Goal: Task Accomplishment & Management: Manage account settings

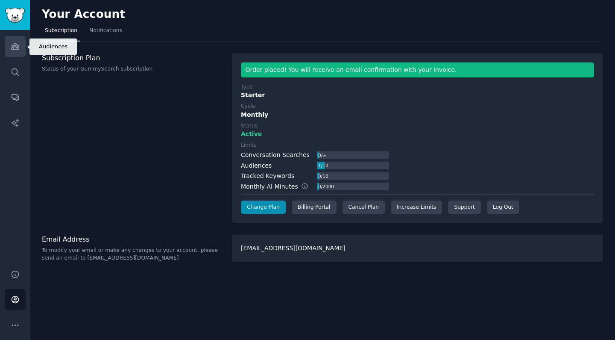
click at [15, 49] on icon "Sidebar" at bounding box center [15, 46] width 9 height 9
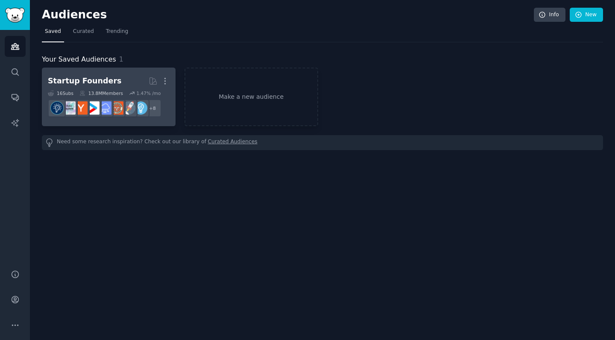
click at [104, 82] on div "Startup Founders" at bounding box center [85, 81] width 74 height 11
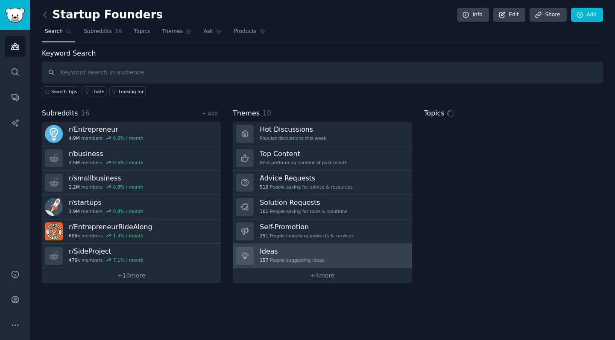
click at [317, 253] on h3 "Ideas" at bounding box center [292, 251] width 65 height 9
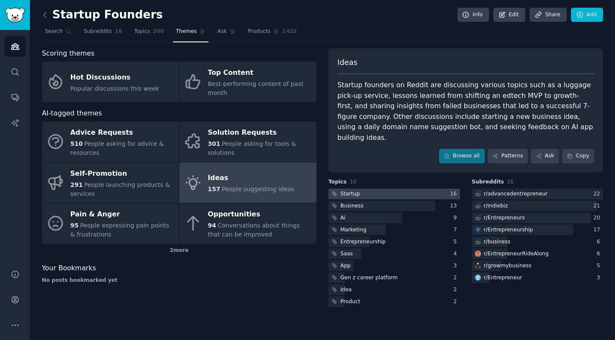
click at [396, 188] on div at bounding box center [395, 193] width 132 height 11
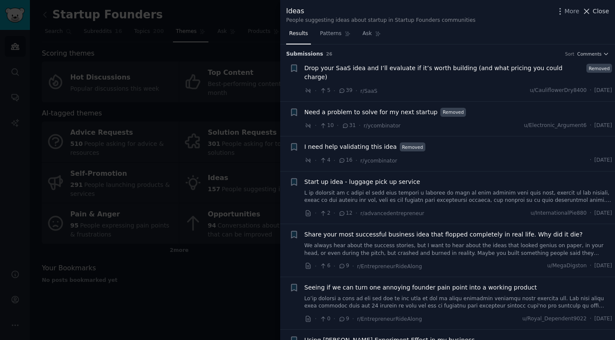
click at [595, 8] on span "Close" at bounding box center [601, 11] width 16 height 9
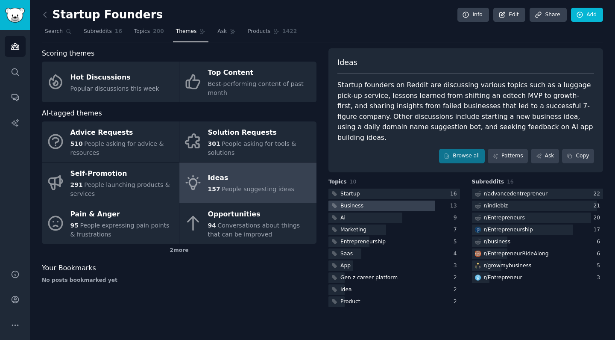
click at [389, 200] on div at bounding box center [382, 205] width 107 height 11
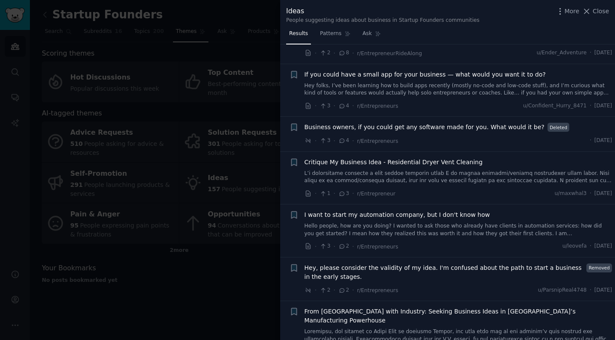
scroll to position [240, 0]
click at [244, 265] on div at bounding box center [307, 170] width 615 height 340
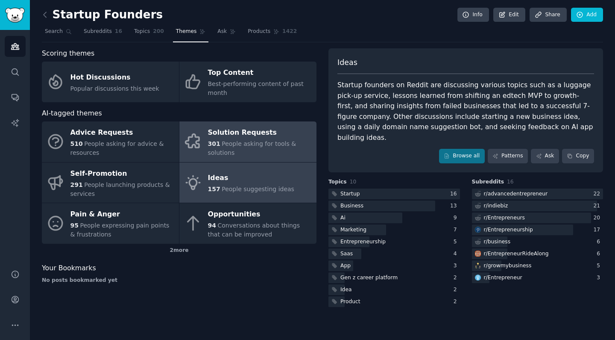
click at [260, 129] on div "Solution Requests" at bounding box center [260, 133] width 104 height 14
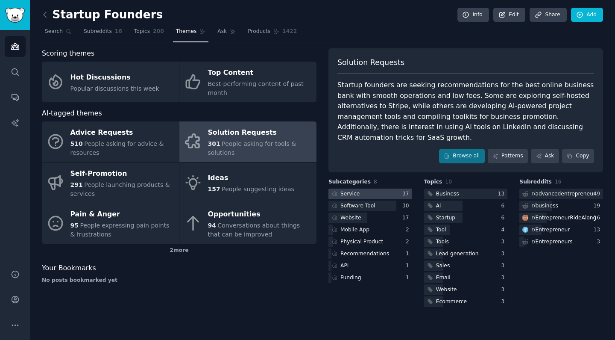
click at [365, 188] on div at bounding box center [371, 193] width 84 height 11
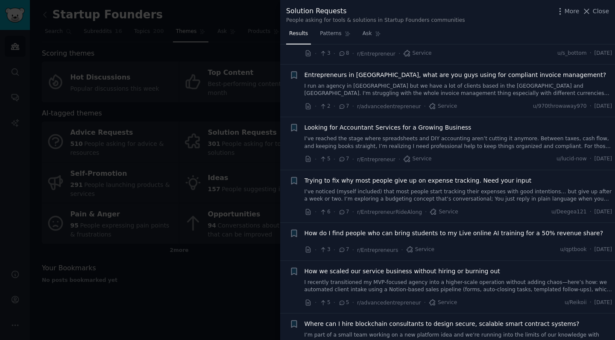
scroll to position [357, 0]
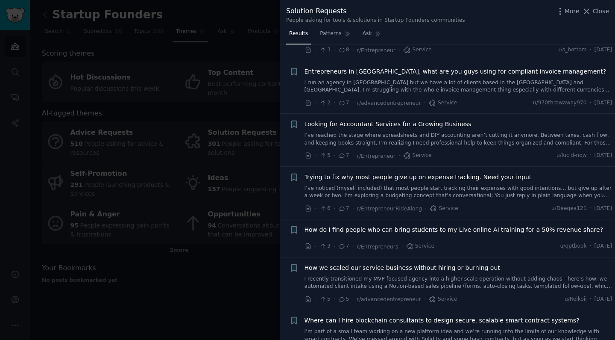
click at [241, 257] on div at bounding box center [307, 170] width 615 height 340
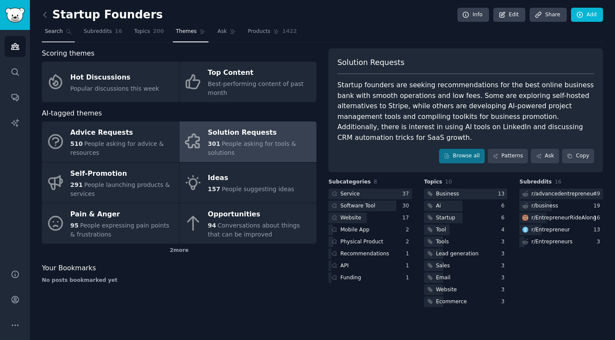
click at [56, 38] on link "Search" at bounding box center [58, 34] width 33 height 18
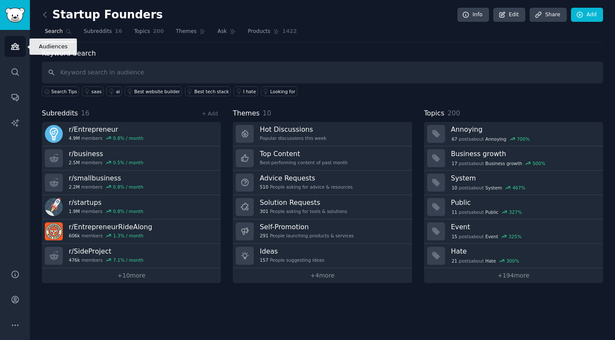
click at [9, 50] on link "Audiences" at bounding box center [15, 46] width 21 height 21
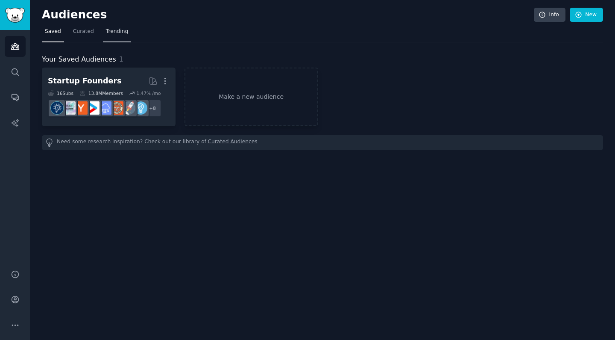
click at [122, 32] on span "Trending" at bounding box center [117, 32] width 22 height 8
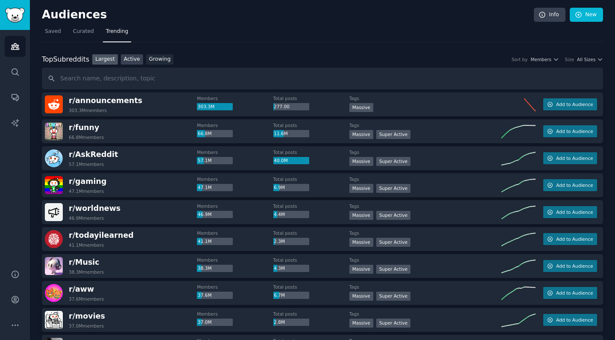
click at [130, 58] on link "Active" at bounding box center [132, 59] width 22 height 11
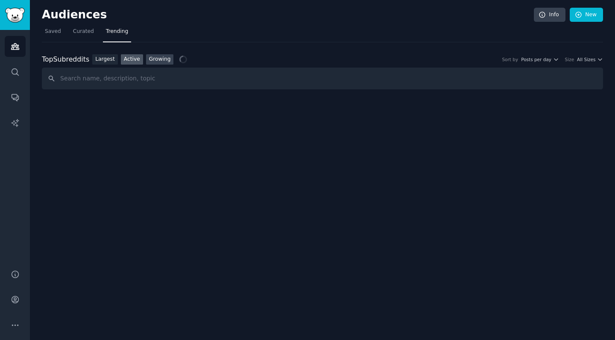
click at [154, 60] on link "Growing" at bounding box center [160, 59] width 28 height 11
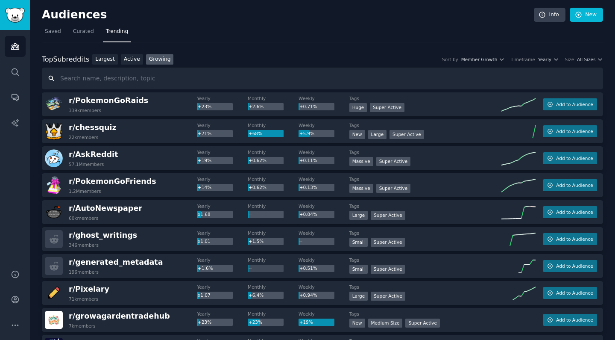
click at [154, 74] on input "text" at bounding box center [323, 79] width 562 height 22
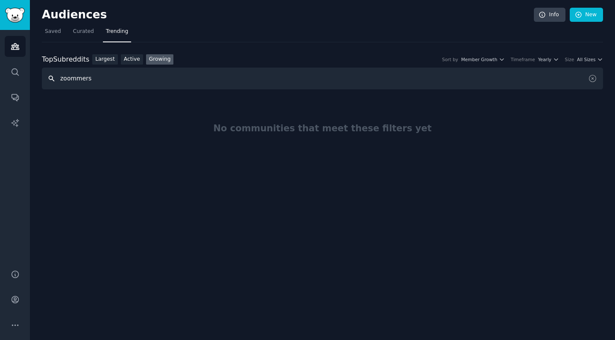
drag, startPoint x: 112, startPoint y: 80, endPoint x: 47, endPoint y: 80, distance: 64.1
click at [47, 80] on input "zoommers" at bounding box center [323, 79] width 562 height 22
type input "gen-z"
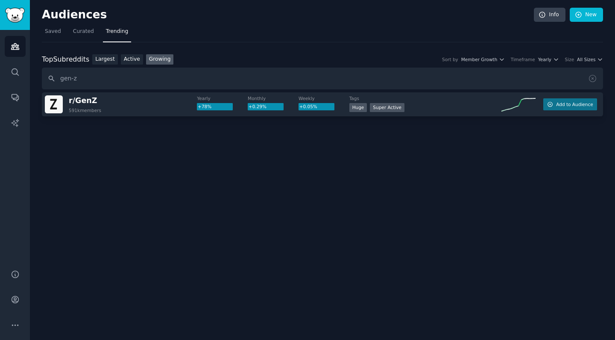
click at [446, 104] on div "Huge Super Active" at bounding box center [426, 108] width 152 height 11
click at [105, 89] on div "Top Subreddits Top Subreddits Largest Active Growing Sort by Member Growth Time…" at bounding box center [323, 109] width 562 height 110
click at [563, 107] on button "Add to Audience" at bounding box center [571, 104] width 54 height 12
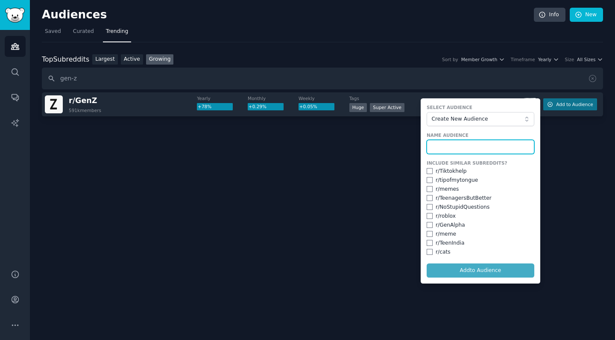
click at [467, 147] on input "text" at bounding box center [481, 147] width 108 height 15
type input "GenZ"
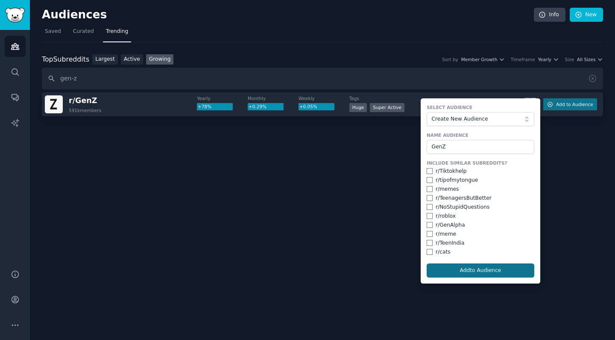
click at [484, 265] on button "Add to Audience" at bounding box center [481, 270] width 108 height 15
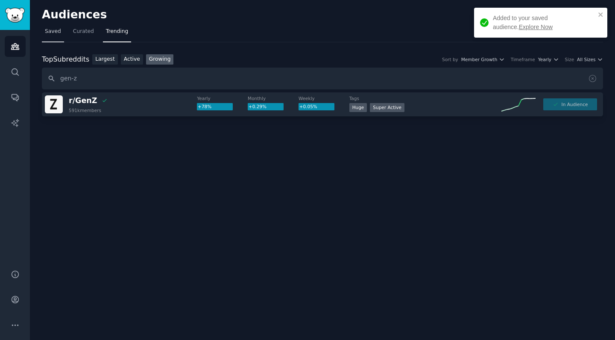
click at [63, 32] on link "Saved" at bounding box center [53, 34] width 22 height 18
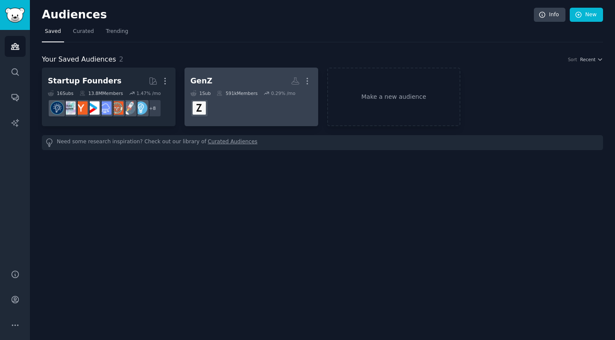
click at [246, 82] on h2 "GenZ More" at bounding box center [252, 81] width 122 height 15
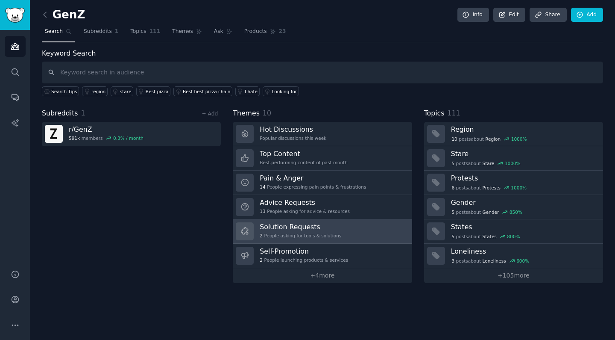
click at [353, 228] on link "Solution Requests 2 People asking for tools & solutions" at bounding box center [322, 231] width 179 height 24
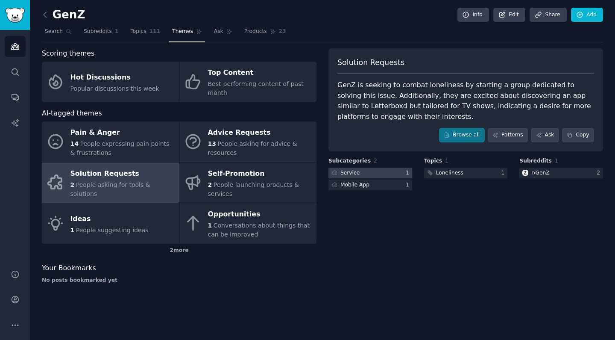
click at [366, 174] on div at bounding box center [371, 173] width 84 height 11
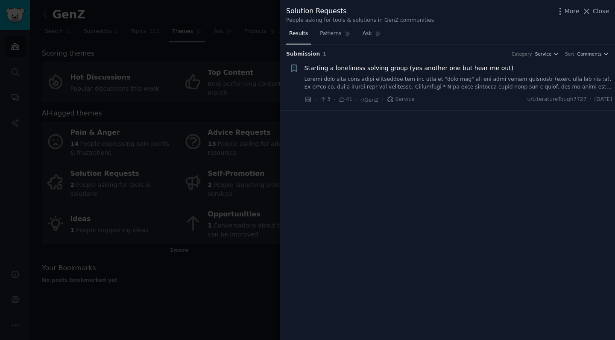
click at [272, 264] on div at bounding box center [307, 170] width 615 height 340
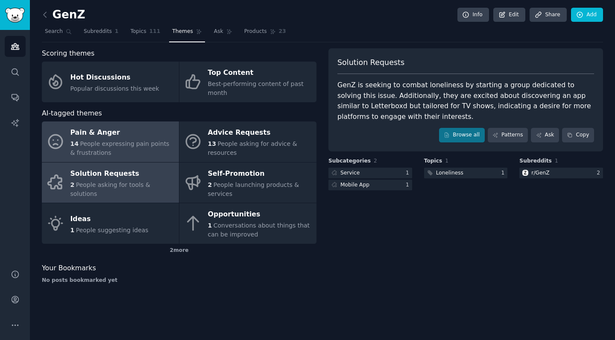
click at [131, 133] on div "Pain & Anger" at bounding box center [123, 133] width 104 height 14
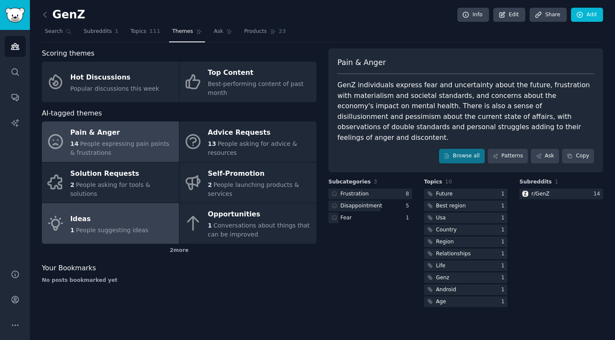
click at [118, 227] on span "People suggesting ideas" at bounding box center [112, 230] width 73 height 7
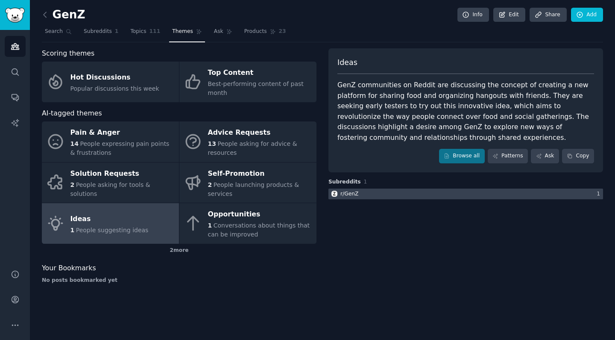
click at [384, 189] on div at bounding box center [466, 193] width 275 height 11
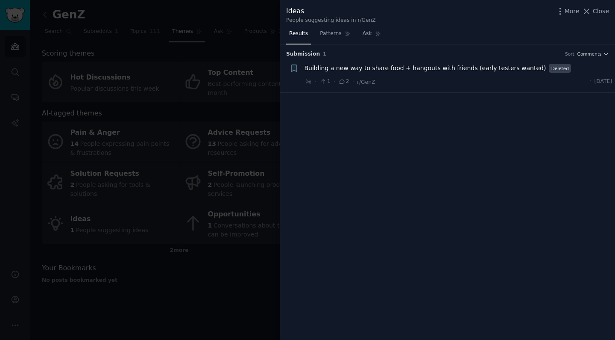
click at [421, 69] on span "Building a new way to share food + hangouts with friends (early testers wanted)" at bounding box center [426, 68] width 242 height 9
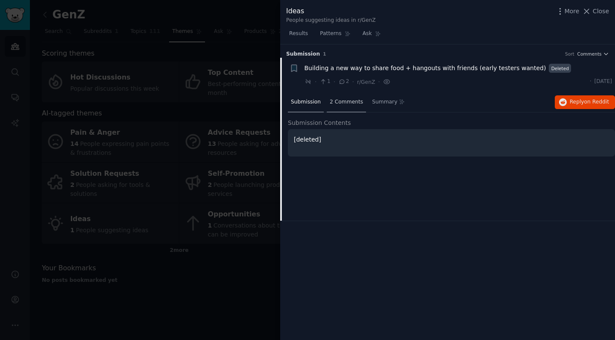
click at [358, 105] on div "2 Comments" at bounding box center [346, 102] width 39 height 21
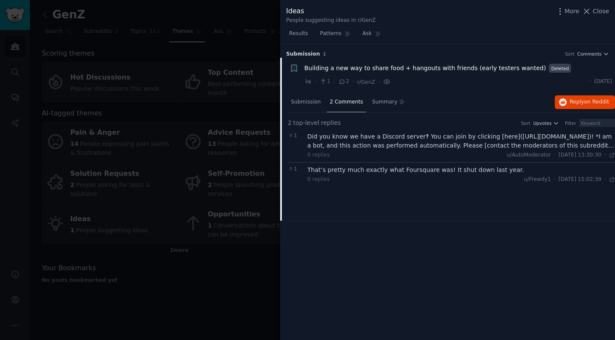
click at [215, 302] on div at bounding box center [307, 170] width 615 height 340
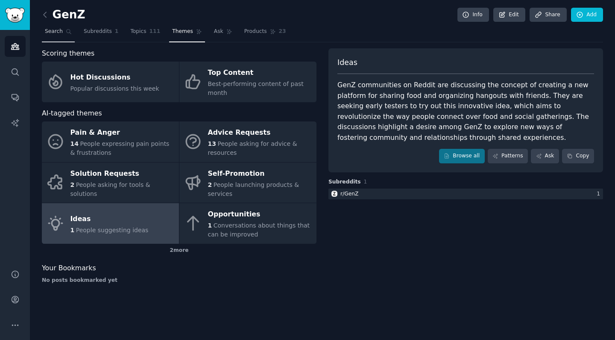
click at [60, 33] on span "Search" at bounding box center [54, 32] width 18 height 8
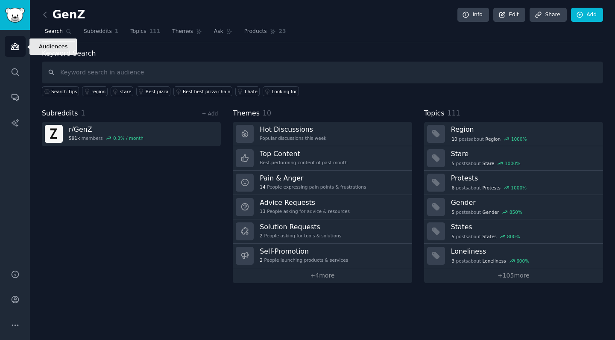
click at [14, 48] on icon "Sidebar" at bounding box center [15, 46] width 9 height 9
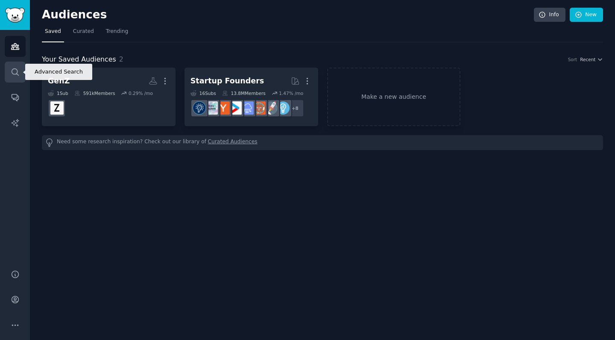
click at [19, 74] on icon "Sidebar" at bounding box center [15, 72] width 9 height 9
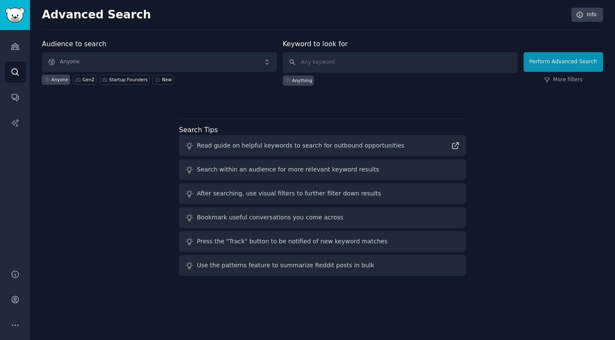
click at [153, 55] on span "Anyone" at bounding box center [159, 62] width 235 height 20
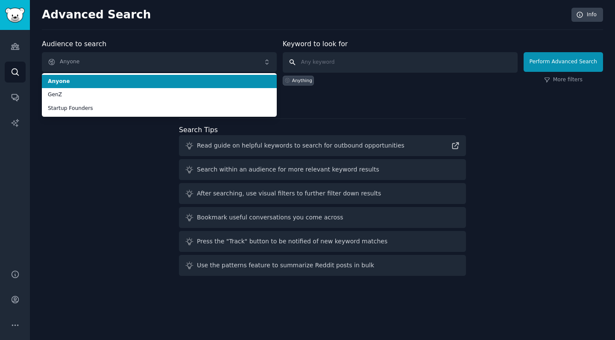
click at [332, 68] on input "text" at bounding box center [400, 62] width 235 height 21
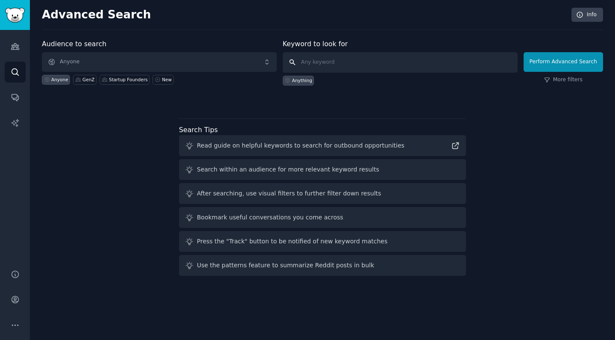
type input "l"
type input "tools"
click at [565, 62] on button "Perform Advanced Search" at bounding box center [563, 62] width 79 height 20
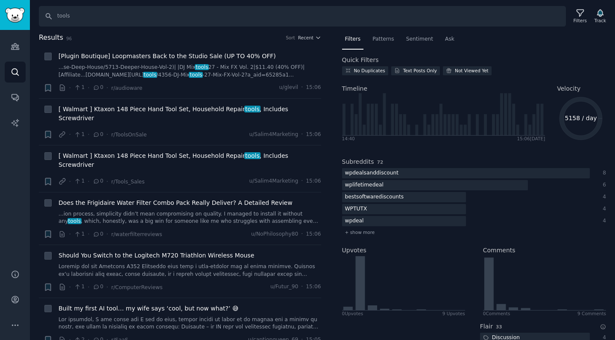
click at [548, 46] on nav "Filters Patterns Sentiment Ask" at bounding box center [474, 41] width 265 height 18
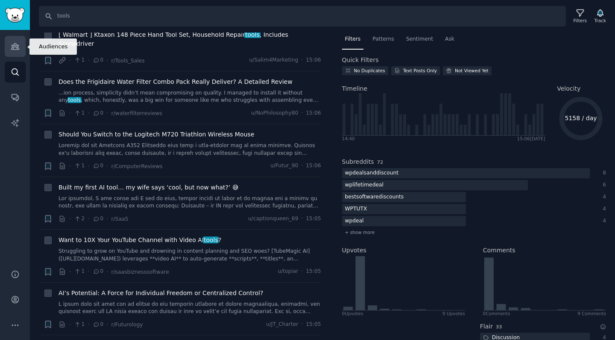
click at [12, 45] on icon "Sidebar" at bounding box center [15, 47] width 8 height 6
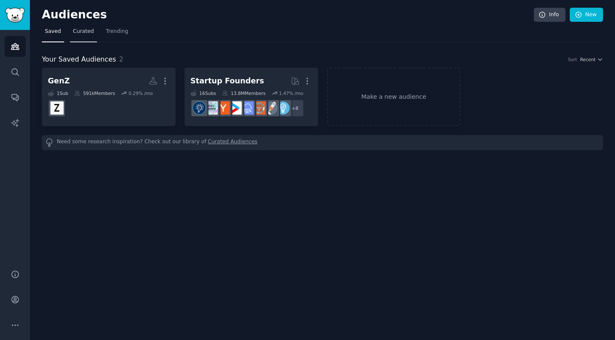
click at [83, 32] on span "Curated" at bounding box center [83, 32] width 21 height 8
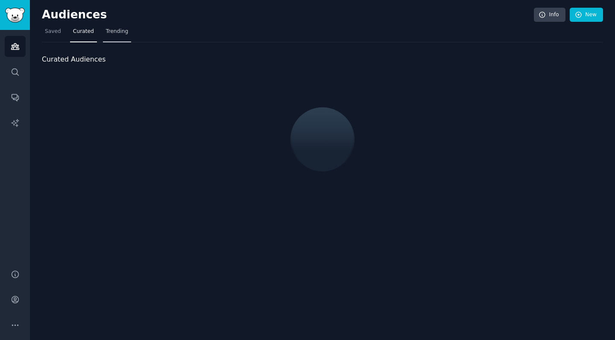
click at [117, 31] on span "Trending" at bounding box center [117, 32] width 22 height 8
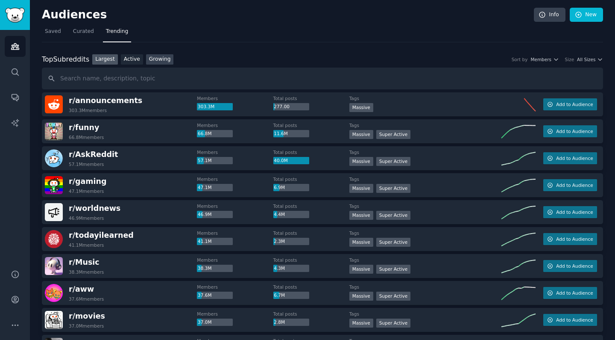
click at [160, 55] on link "Growing" at bounding box center [160, 59] width 28 height 11
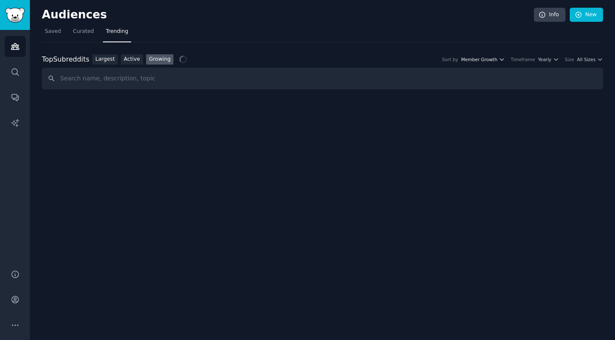
click at [504, 59] on icon "button" at bounding box center [501, 60] width 3 height 2
click at [556, 59] on icon "button" at bounding box center [555, 60] width 3 height 2
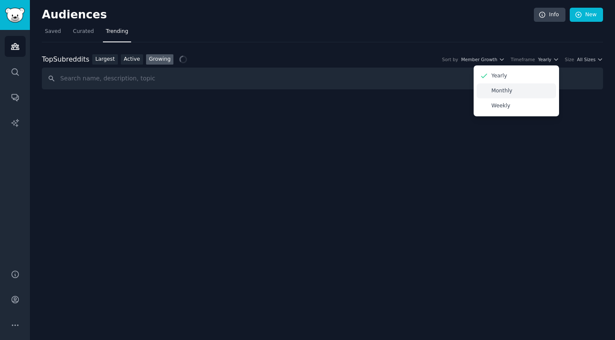
click at [523, 94] on div "Monthly" at bounding box center [516, 90] width 79 height 15
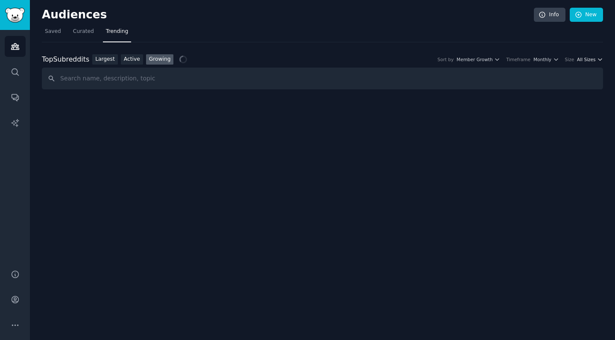
click at [590, 59] on span "All Sizes" at bounding box center [586, 59] width 18 height 6
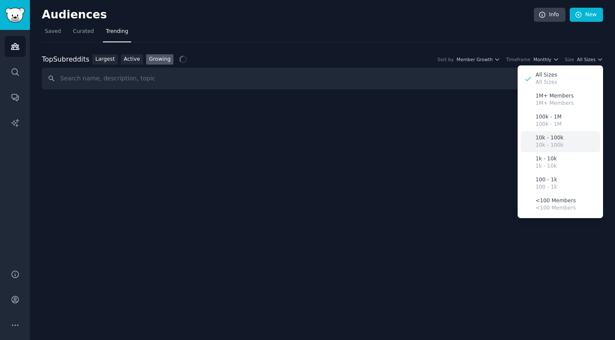
click at [571, 138] on div "10k - 100k 10k - 100k" at bounding box center [560, 141] width 79 height 21
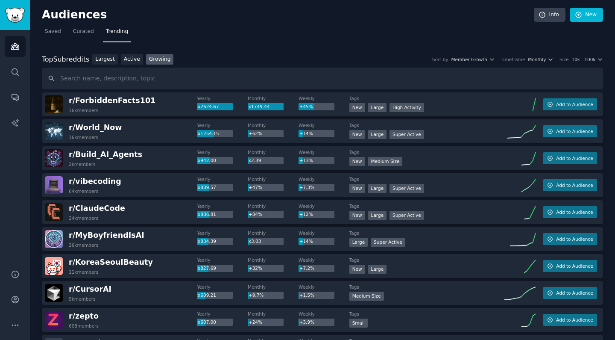
click at [141, 104] on div "r/ ForbiddenFacts101 16k members" at bounding box center [121, 104] width 152 height 18
click at [598, 61] on icon "button" at bounding box center [600, 59] width 6 height 6
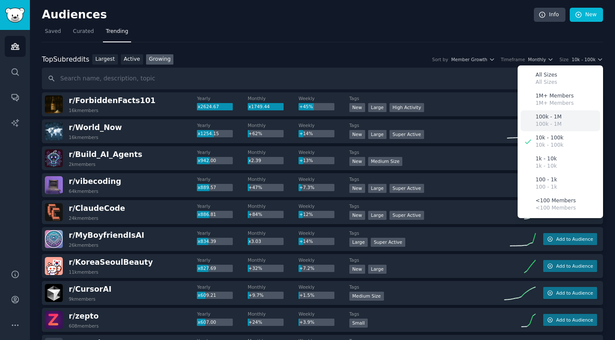
click at [553, 122] on p "100k - 1M" at bounding box center [549, 125] width 26 height 8
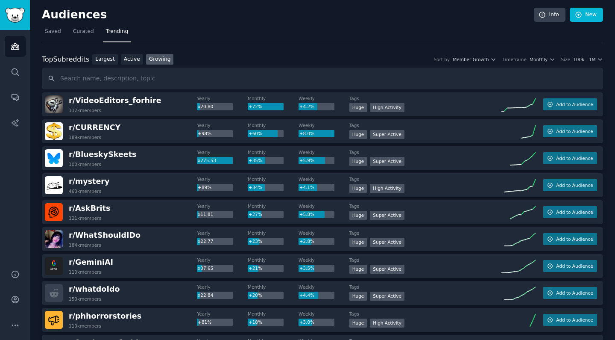
click at [135, 240] on div "r/ WhatShouldIDo 184k members" at bounding box center [121, 239] width 152 height 18
click at [479, 238] on div "Huge Super Active" at bounding box center [426, 243] width 152 height 11
click at [53, 33] on span "Saved" at bounding box center [53, 32] width 16 height 8
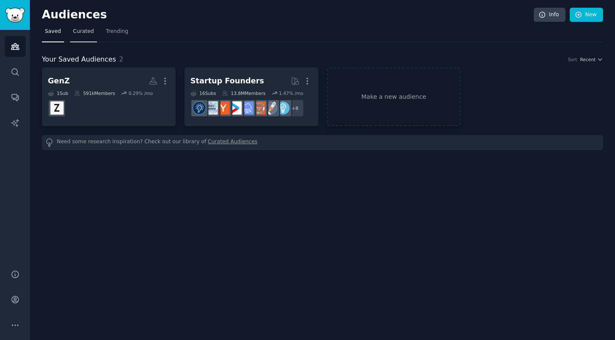
click at [82, 32] on span "Curated" at bounding box center [83, 32] width 21 height 8
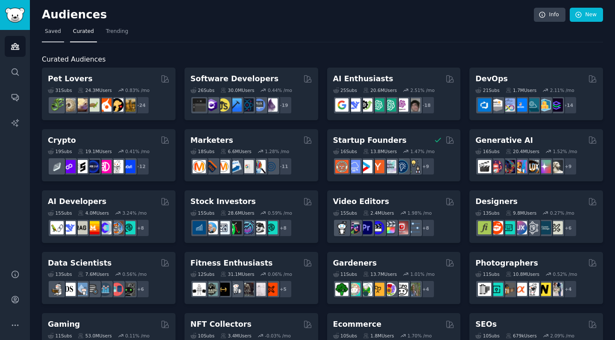
click at [59, 34] on span "Saved" at bounding box center [53, 32] width 16 height 8
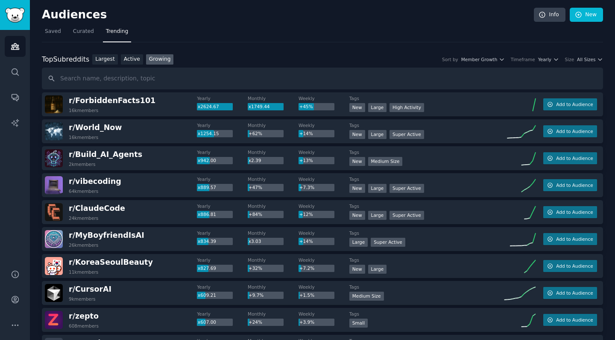
click at [578, 65] on div "Top Subreddits Top Subreddits Largest Active Growing Sort by Member Growth Time…" at bounding box center [323, 71] width 562 height 35
click at [584, 59] on span "All Sizes" at bounding box center [586, 59] width 18 height 6
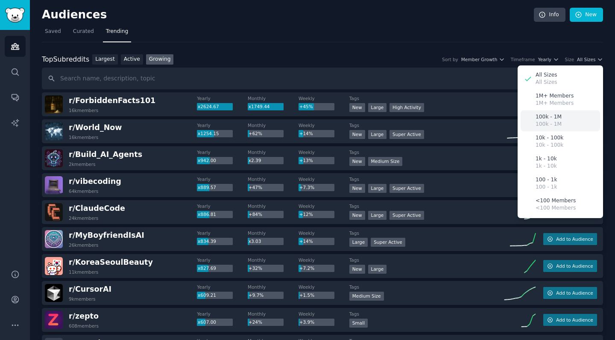
click at [558, 121] on p "100k - 1M" at bounding box center [549, 125] width 26 height 8
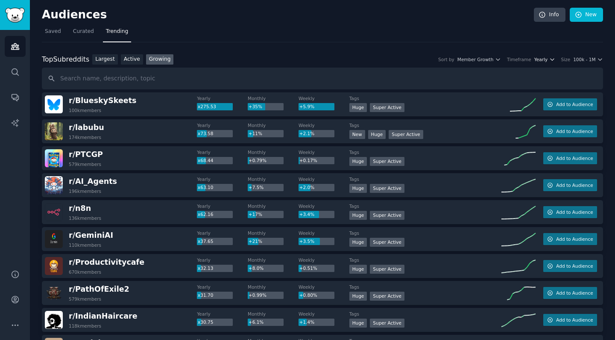
click at [541, 60] on span "Yearly" at bounding box center [541, 59] width 13 height 6
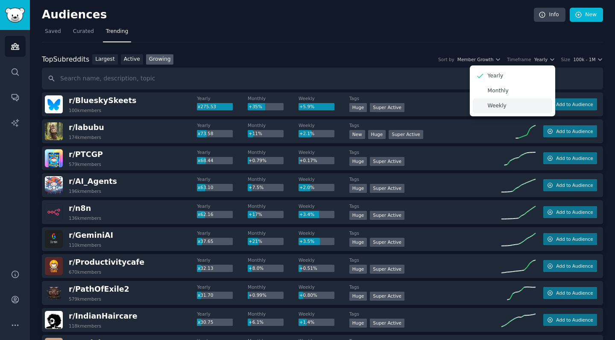
click at [506, 106] on div "Weekly" at bounding box center [512, 105] width 79 height 15
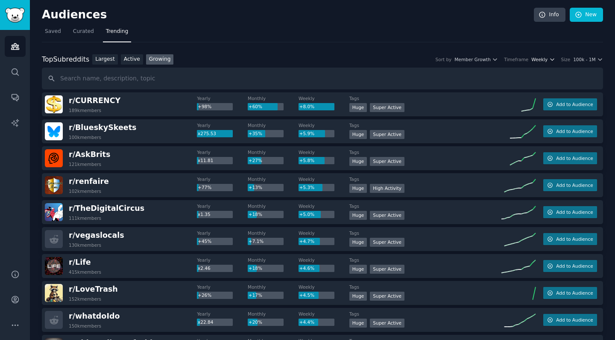
click at [540, 60] on span "Weekly" at bounding box center [540, 59] width 16 height 6
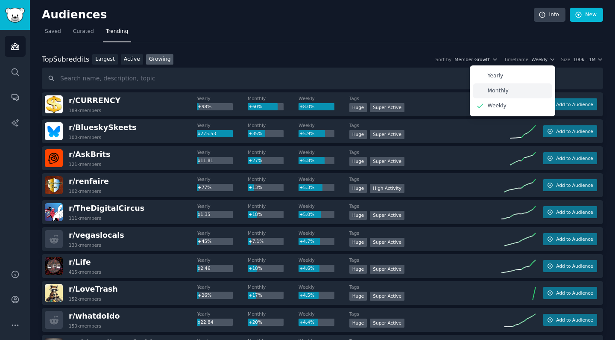
click at [503, 88] on p "Monthly" at bounding box center [498, 91] width 21 height 8
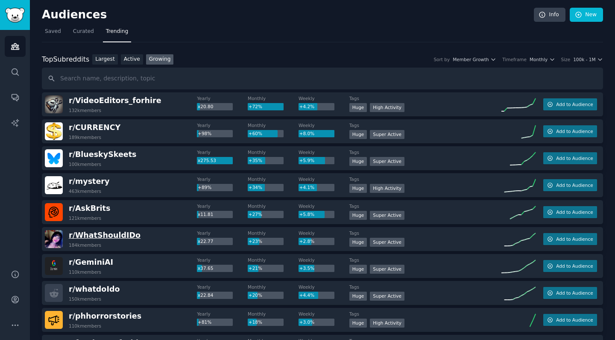
click at [121, 236] on span "r/ WhatShouldIDo" at bounding box center [105, 235] width 72 height 9
click at [571, 236] on span "Add to Audience" at bounding box center [574, 239] width 37 height 6
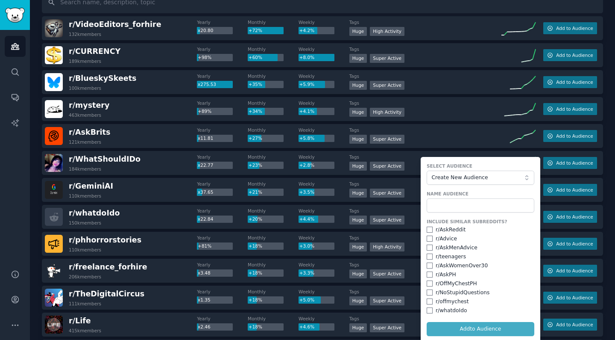
scroll to position [79, 0]
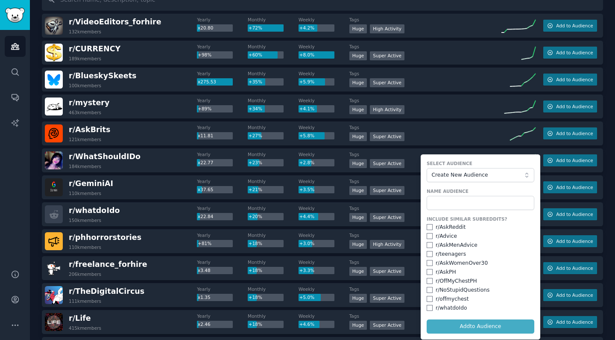
click at [483, 323] on form "Select Audience Create New Audience Name Audience Include Similar Subreddits? r…" at bounding box center [481, 246] width 120 height 185
click at [452, 204] on input "text" at bounding box center [481, 203] width 108 height 15
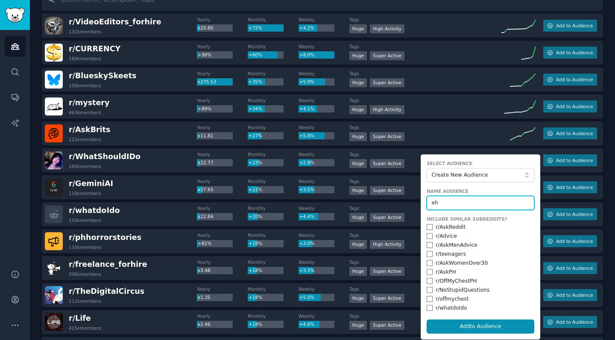
type input "e"
type input "whatShouldIdo"
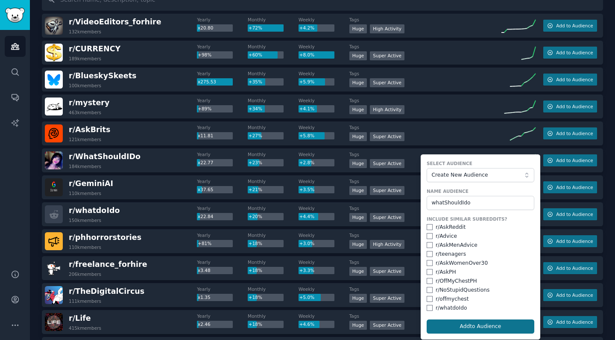
click at [506, 320] on button "Add to Audience" at bounding box center [481, 326] width 108 height 15
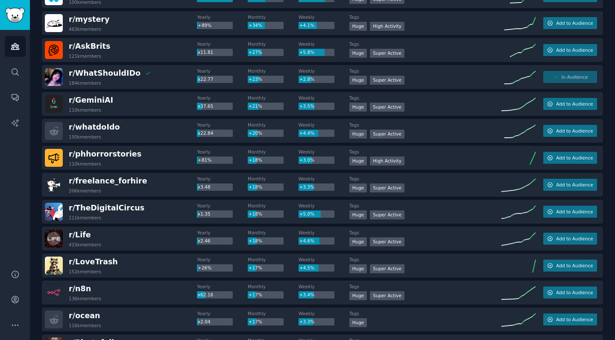
scroll to position [180, 0]
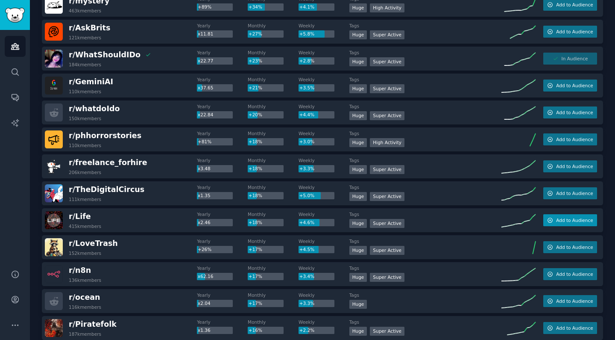
click at [571, 219] on span "Add to Audience" at bounding box center [574, 220] width 37 height 6
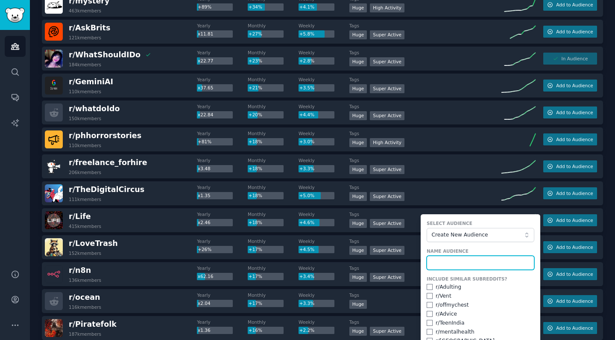
click at [480, 262] on input "text" at bounding box center [481, 263] width 108 height 15
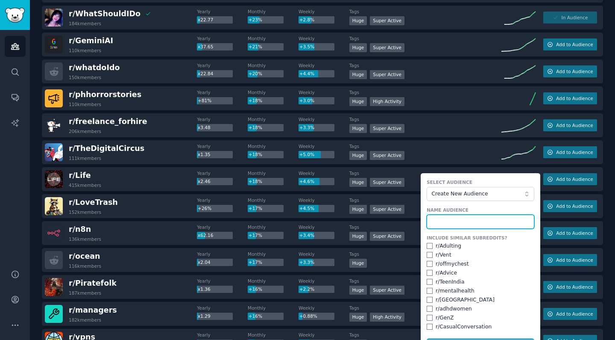
scroll to position [224, 0]
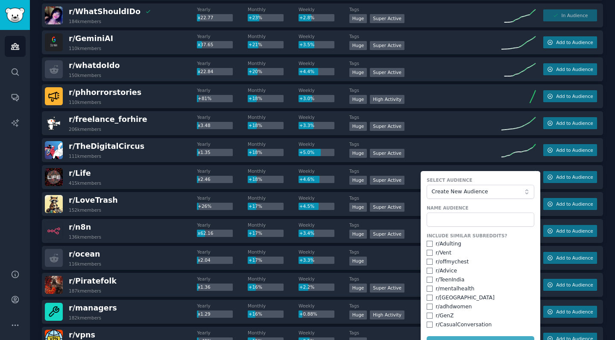
click at [473, 186] on button "Create New Audience" at bounding box center [481, 192] width 108 height 15
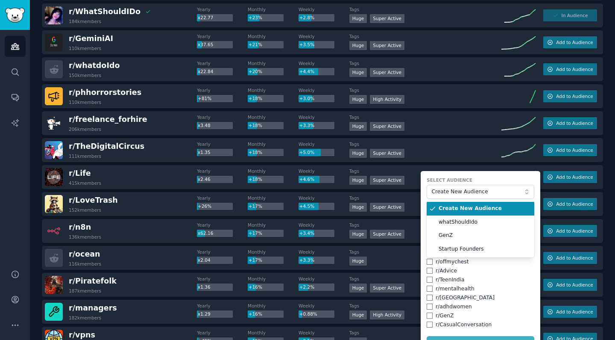
click at [472, 185] on button "Create New Audience" at bounding box center [481, 192] width 108 height 15
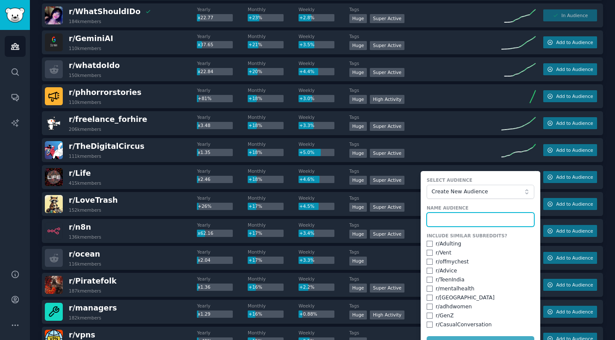
click at [467, 223] on input "text" at bounding box center [481, 219] width 108 height 15
click at [471, 220] on input "text" at bounding box center [481, 219] width 108 height 15
type input "Life"
click at [486, 336] on button "Add to Audience" at bounding box center [481, 343] width 108 height 15
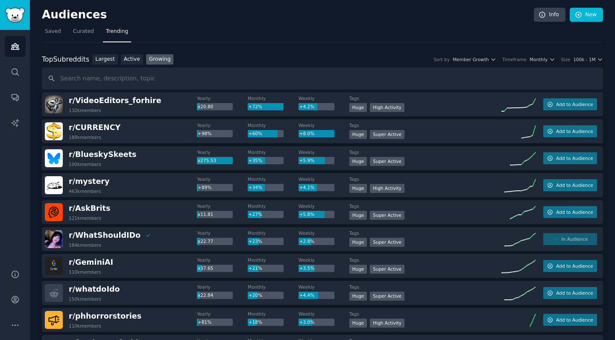
scroll to position [0, 0]
click at [92, 209] on span "r/ AskBrits" at bounding box center [89, 208] width 41 height 9
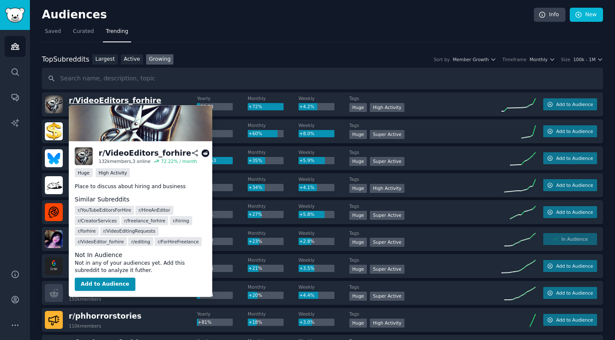
click at [116, 99] on span "r/ VideoEditors_forhire" at bounding box center [115, 100] width 93 height 9
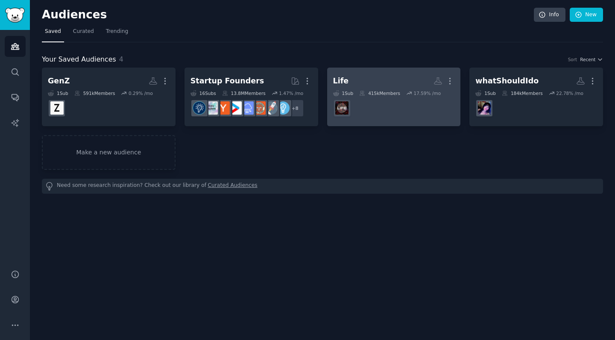
click at [374, 77] on h2 "Life More" at bounding box center [394, 81] width 122 height 15
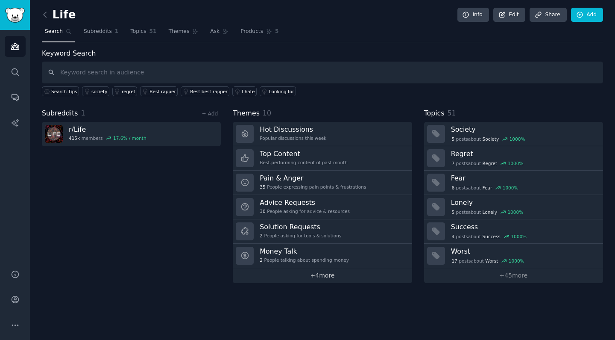
click at [331, 279] on link "+ 4 more" at bounding box center [322, 275] width 179 height 15
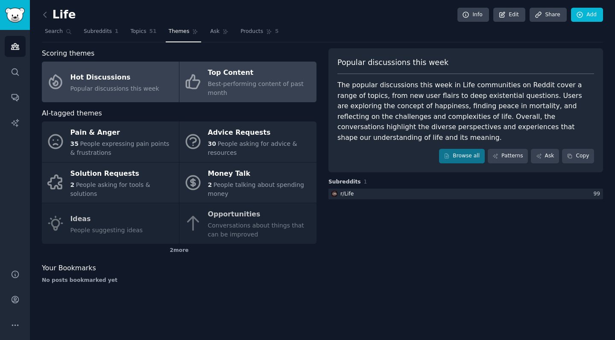
click at [252, 96] on div "Best-performing content of past month" at bounding box center [260, 88] width 104 height 18
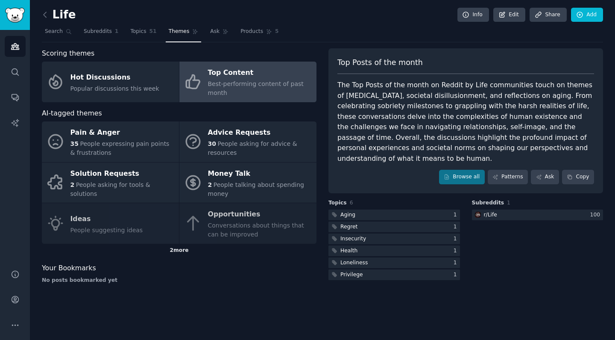
click at [174, 248] on div "2 more" at bounding box center [179, 251] width 275 height 14
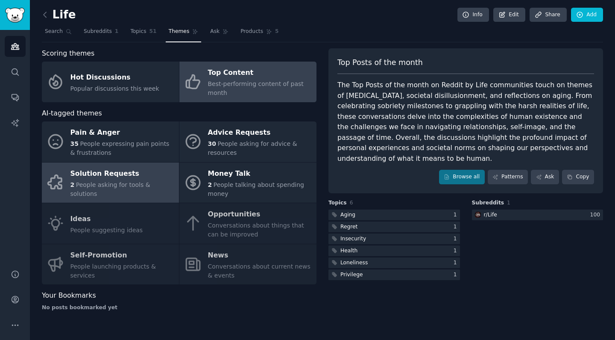
click at [139, 191] on div "2 People asking for tools & solutions" at bounding box center [123, 189] width 104 height 18
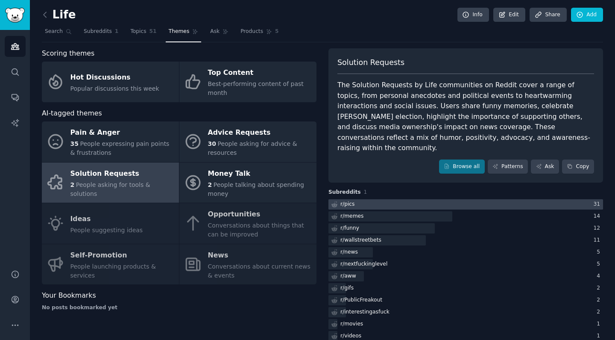
click at [400, 199] on div at bounding box center [466, 204] width 275 height 11
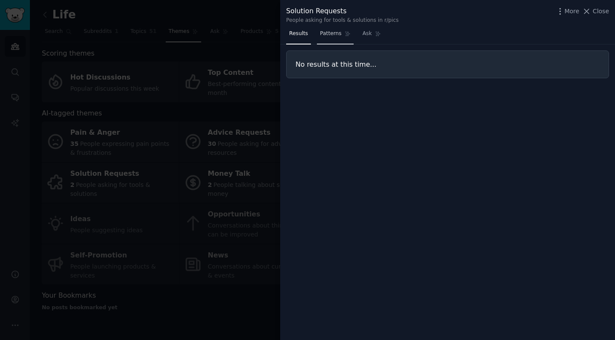
click at [332, 41] on link "Patterns" at bounding box center [335, 36] width 36 height 18
click at [372, 38] on link "Ask" at bounding box center [372, 36] width 24 height 18
click at [598, 7] on span "Close" at bounding box center [601, 11] width 16 height 9
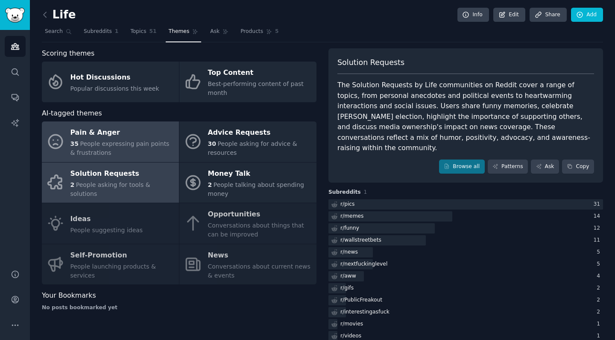
click at [135, 140] on span "People expressing pain points & frustrations" at bounding box center [120, 148] width 99 height 16
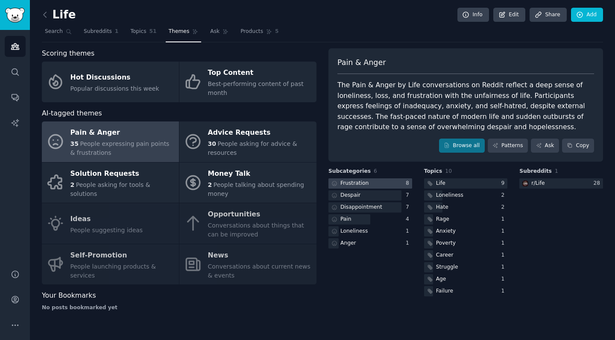
click at [380, 186] on div at bounding box center [371, 183] width 84 height 11
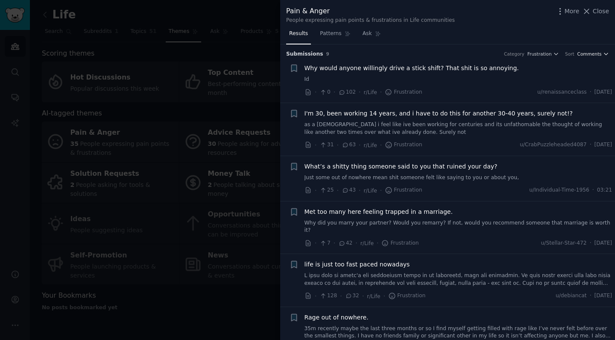
click at [593, 53] on span "Comments" at bounding box center [590, 54] width 24 height 6
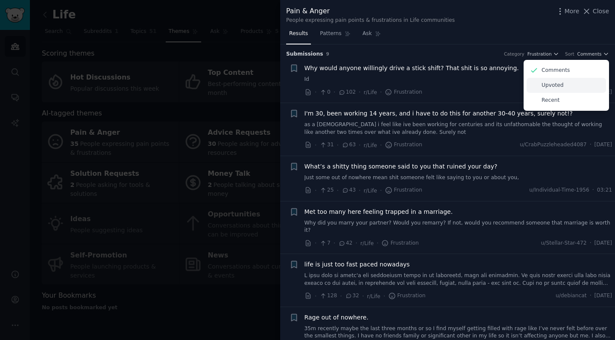
click at [567, 83] on div "Upvoted" at bounding box center [566, 85] width 79 height 15
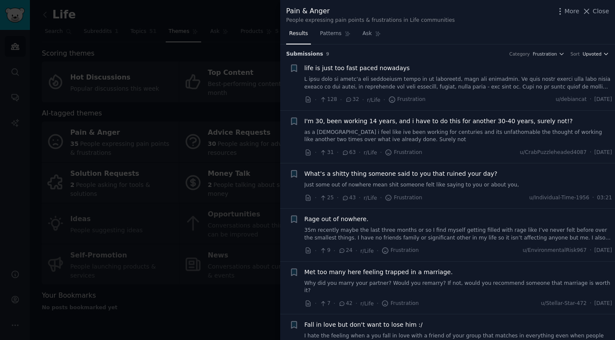
click at [590, 55] on span "Upvoted" at bounding box center [592, 54] width 19 height 6
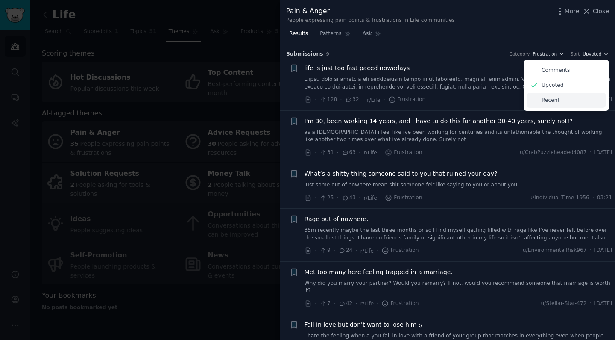
click at [556, 100] on p "Recent" at bounding box center [551, 101] width 18 height 8
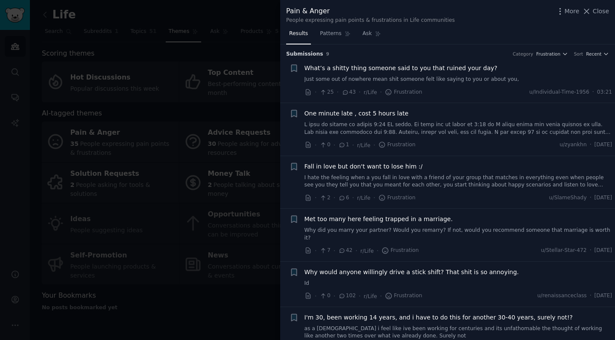
click at [583, 53] on div "Sort Recent" at bounding box center [591, 54] width 35 height 6
click at [588, 53] on span "Recent" at bounding box center [593, 54] width 15 height 6
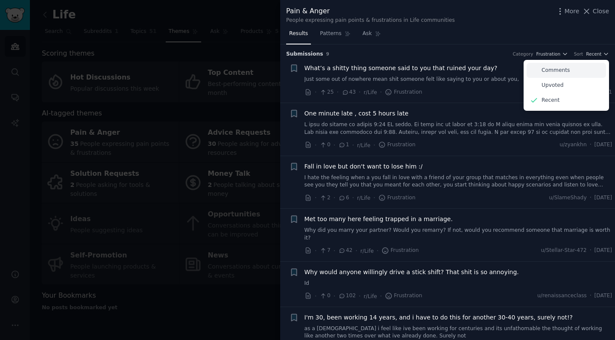
click at [551, 69] on p "Comments" at bounding box center [556, 71] width 28 height 8
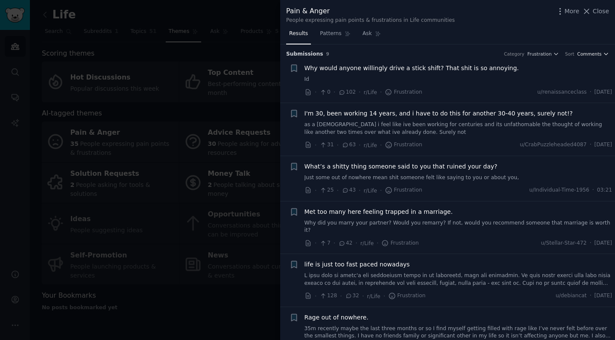
click at [589, 54] on span "Comments" at bounding box center [590, 54] width 24 height 6
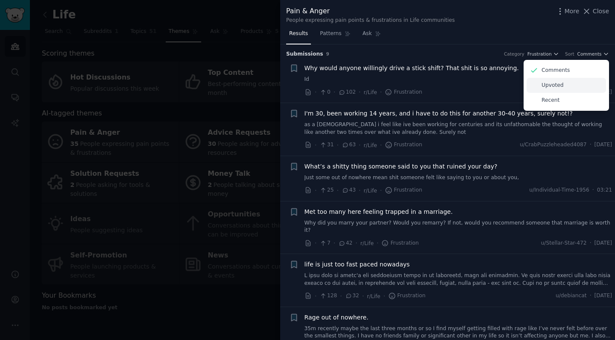
click at [552, 85] on p "Upvoted" at bounding box center [553, 86] width 22 height 8
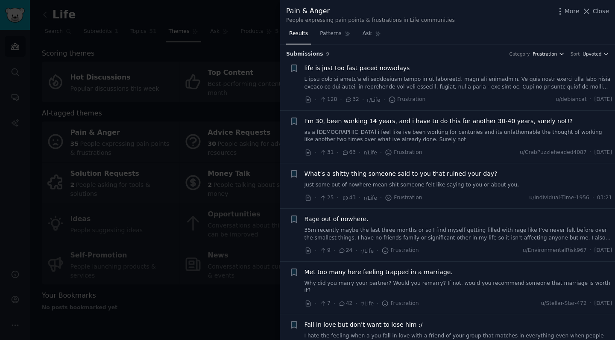
click at [550, 56] on span "Frustration" at bounding box center [545, 54] width 24 height 6
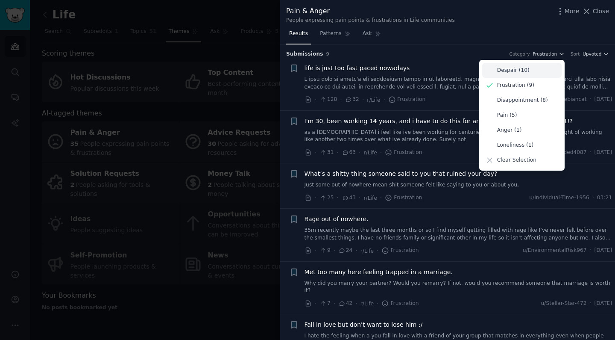
click at [514, 67] on p "Despair (10)" at bounding box center [513, 71] width 32 height 8
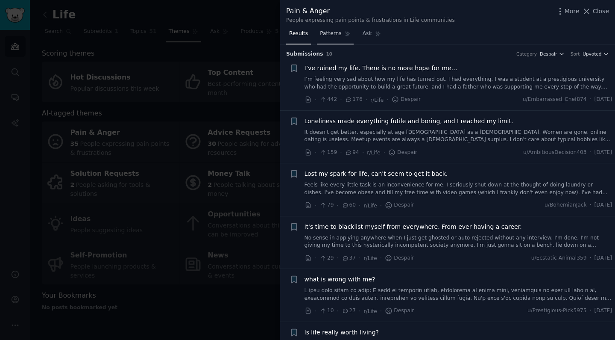
click at [333, 37] on link "Patterns" at bounding box center [335, 36] width 36 height 18
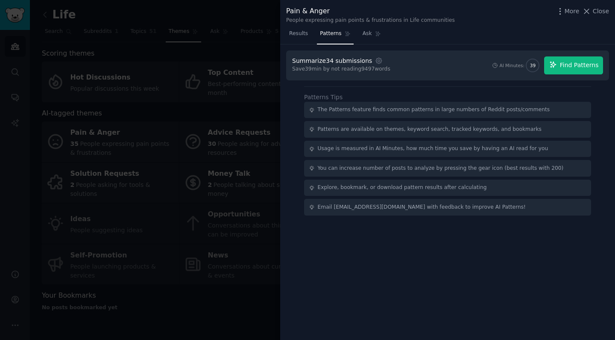
click at [586, 68] on span "Find Patterns" at bounding box center [579, 65] width 39 height 9
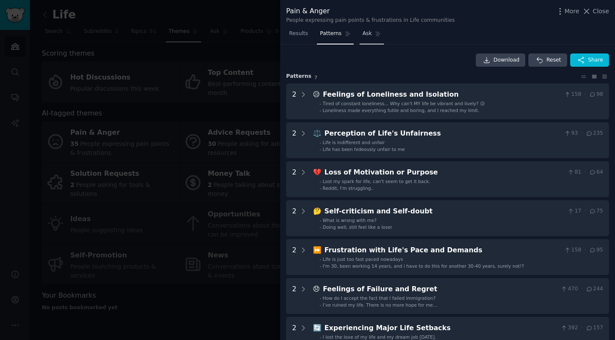
click at [365, 30] on span "Ask" at bounding box center [367, 34] width 9 height 8
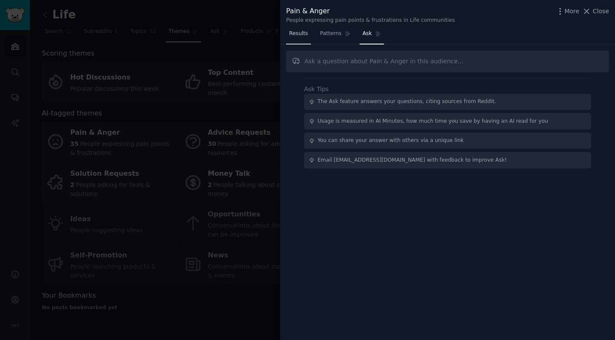
click at [304, 32] on span "Results" at bounding box center [298, 34] width 19 height 8
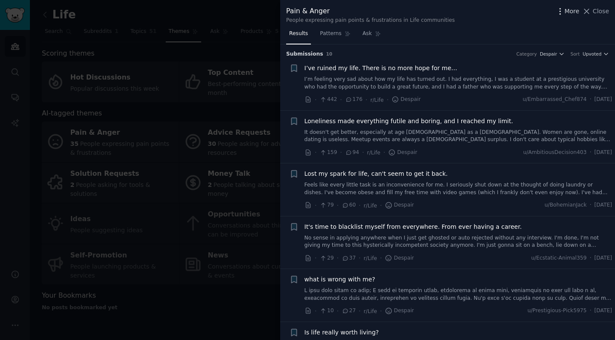
click at [578, 14] on span "More" at bounding box center [572, 11] width 15 height 9
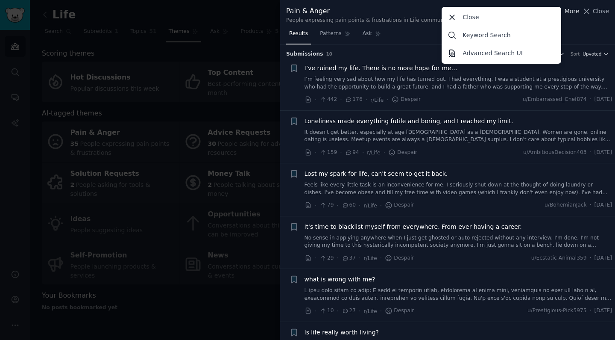
click at [578, 14] on span "More" at bounding box center [572, 11] width 15 height 9
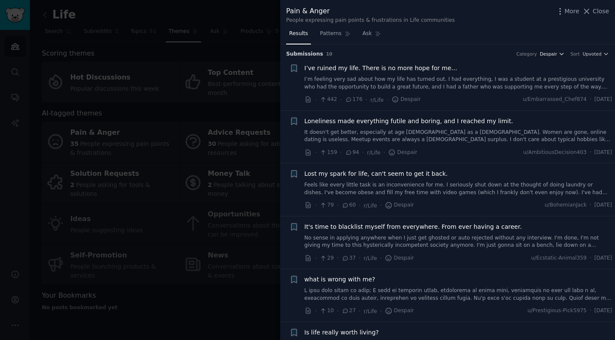
click at [547, 51] on span "Despair" at bounding box center [548, 54] width 17 height 6
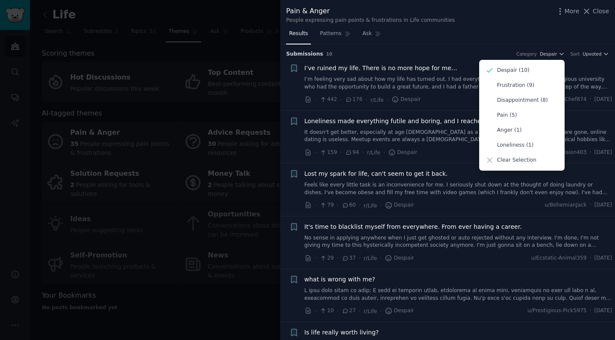
click at [507, 24] on div "Pain & Anger People expressing pain points & frustrations in Life communities M…" at bounding box center [447, 13] width 335 height 27
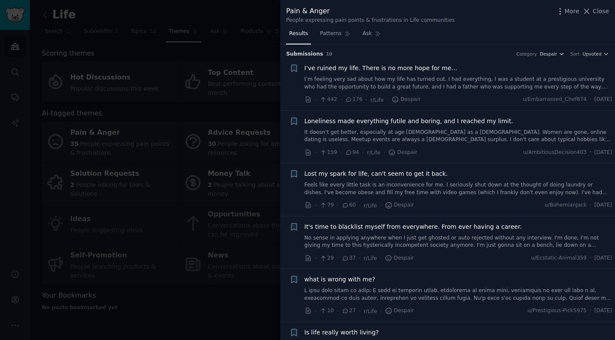
click at [610, 13] on div "Pain & Anger People expressing pain points & frustrations in Life communities M…" at bounding box center [447, 13] width 335 height 27
click at [602, 11] on span "Close" at bounding box center [601, 11] width 16 height 9
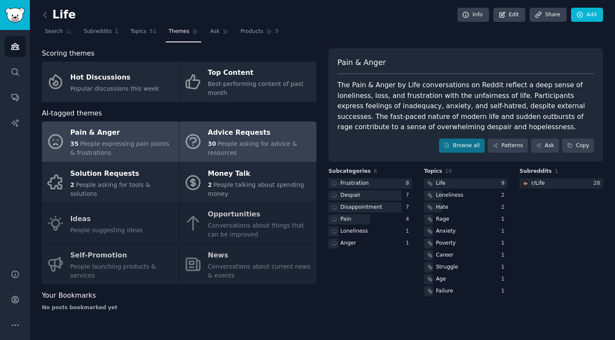
click at [247, 138] on div "Advice Requests" at bounding box center [260, 133] width 104 height 14
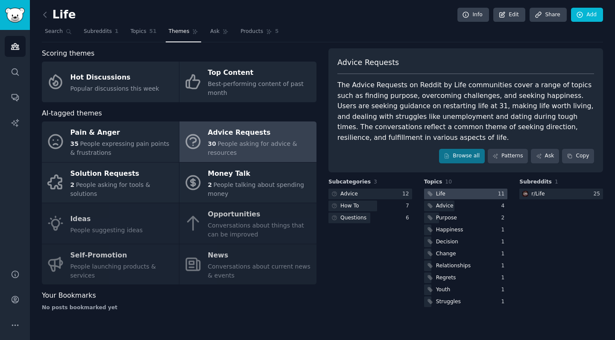
click at [465, 188] on div at bounding box center [466, 193] width 84 height 11
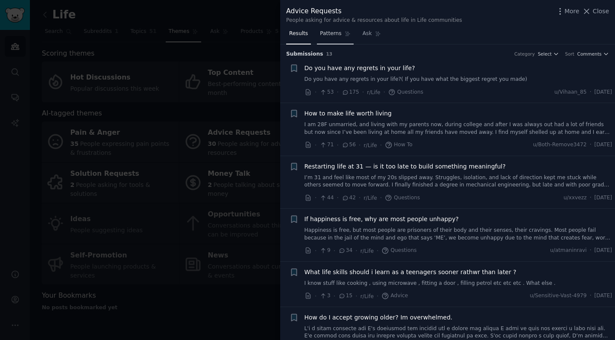
click at [327, 36] on span "Patterns" at bounding box center [330, 34] width 21 height 8
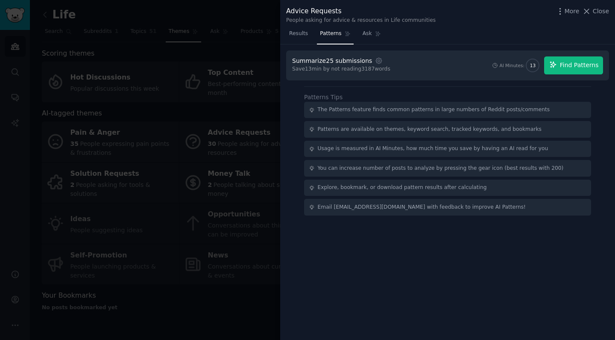
click at [571, 63] on span "Find Patterns" at bounding box center [579, 65] width 39 height 9
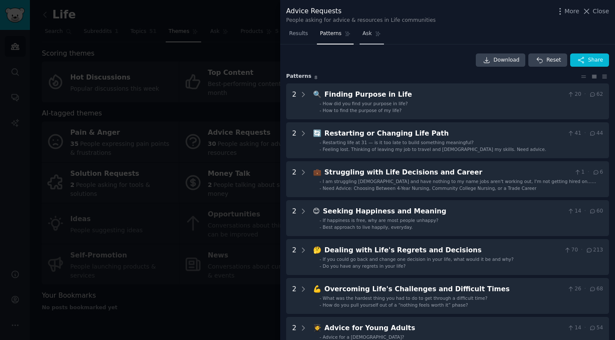
click at [368, 32] on span "Ask" at bounding box center [367, 34] width 9 height 8
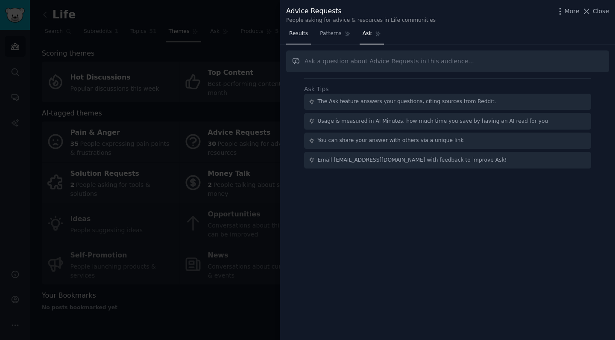
click at [301, 38] on link "Results" at bounding box center [298, 36] width 25 height 18
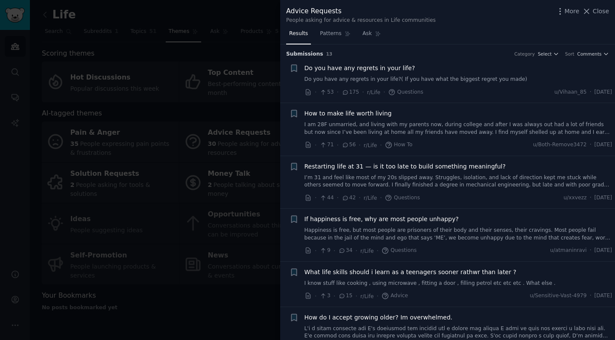
click at [223, 283] on div at bounding box center [307, 170] width 615 height 340
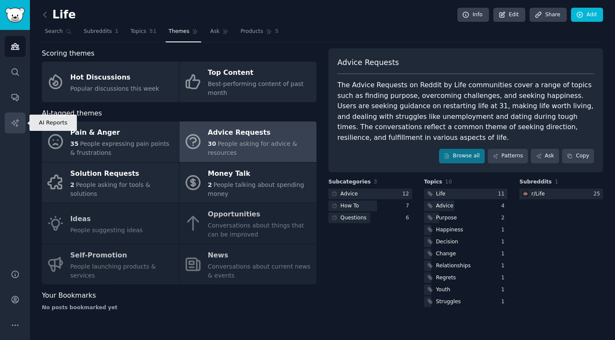
click at [14, 124] on icon "Sidebar" at bounding box center [14, 122] width 7 height 7
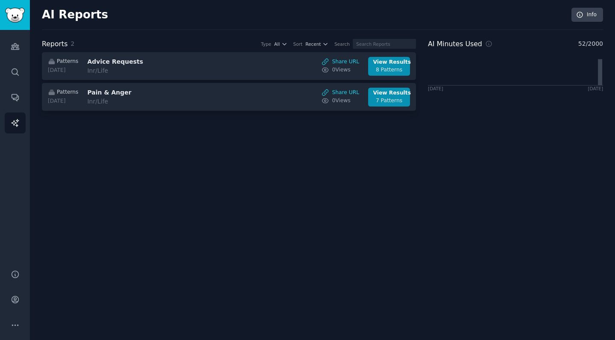
click at [17, 108] on div "Audiences Search Conversations AI Reports" at bounding box center [15, 144] width 30 height 229
click at [18, 99] on icon "Sidebar" at bounding box center [15, 97] width 7 height 7
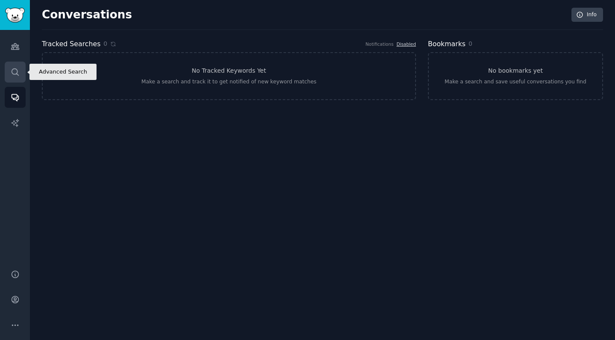
click at [18, 78] on link "Search" at bounding box center [15, 72] width 21 height 21
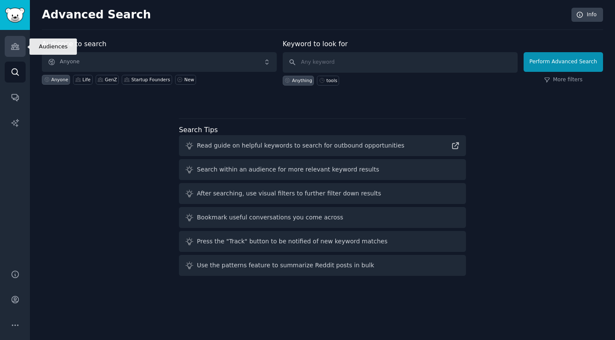
click at [18, 56] on link "Audiences" at bounding box center [15, 46] width 21 height 21
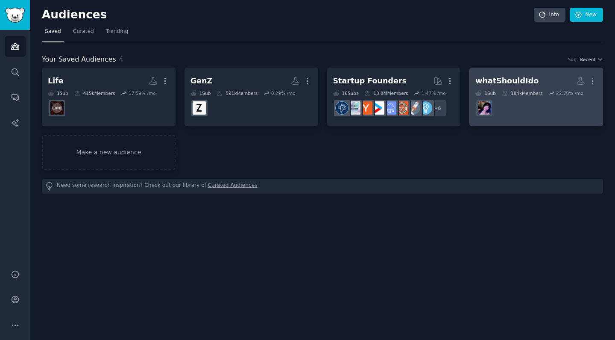
click at [500, 81] on div "whatShouldIdo" at bounding box center [507, 81] width 63 height 11
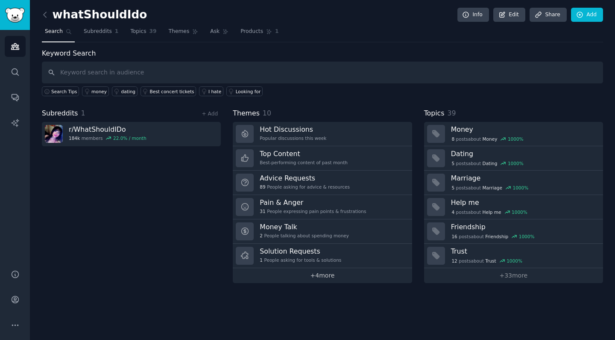
click at [341, 277] on link "+ 4 more" at bounding box center [322, 275] width 179 height 15
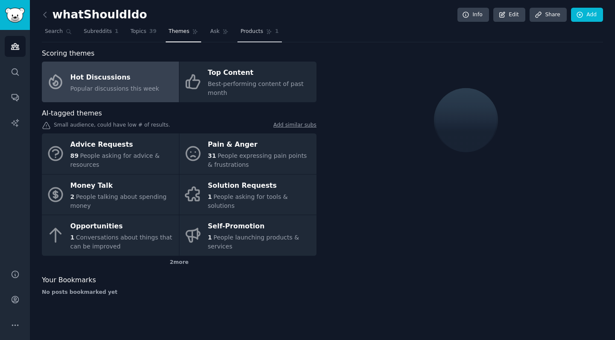
click at [249, 31] on span "Products" at bounding box center [252, 32] width 23 height 8
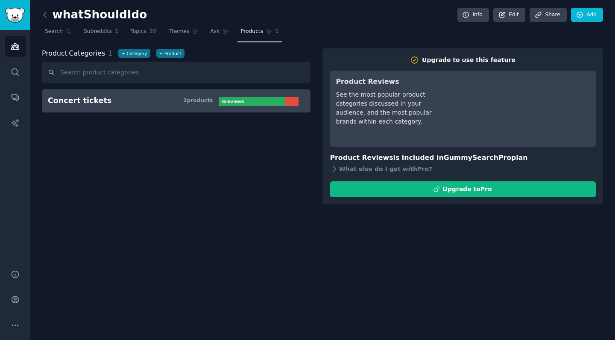
click at [165, 105] on h3 "Concert tickets 2 product s" at bounding box center [133, 100] width 171 height 11
click at [335, 170] on icon at bounding box center [334, 169] width 9 height 9
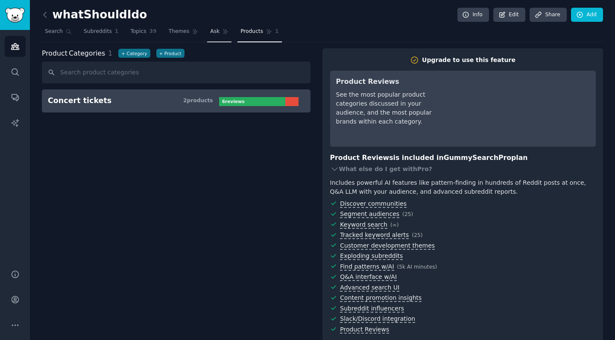
click at [212, 35] on span "Ask" at bounding box center [214, 32] width 9 height 8
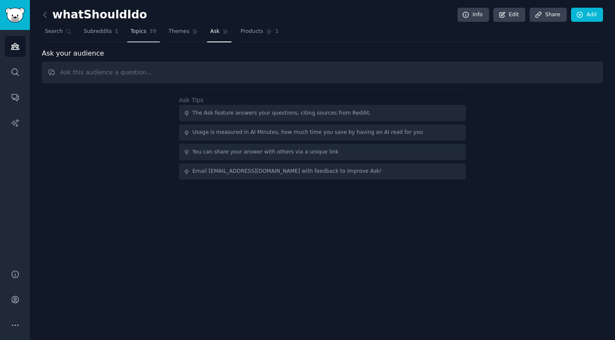
click at [139, 35] on link "Topics 39" at bounding box center [143, 34] width 32 height 18
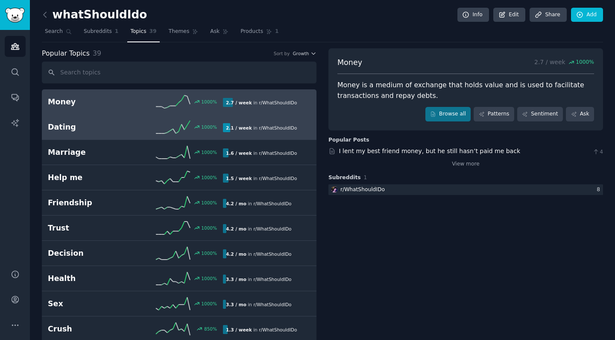
click at [126, 127] on h2 "Dating" at bounding box center [92, 127] width 88 height 11
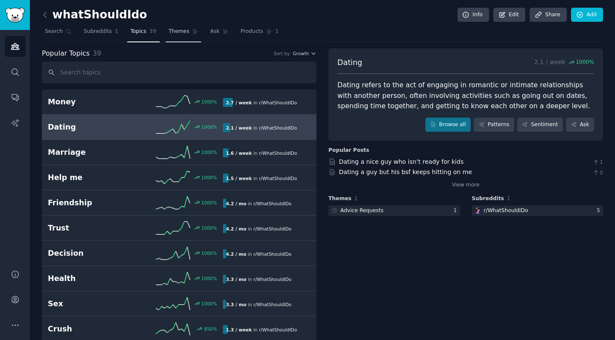
click at [166, 27] on link "Themes" at bounding box center [184, 34] width 36 height 18
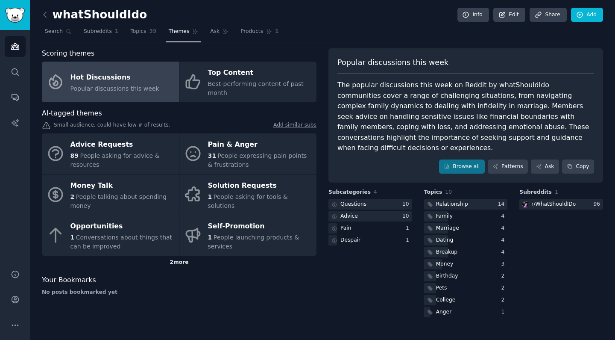
click at [184, 262] on div "2 more" at bounding box center [179, 263] width 275 height 14
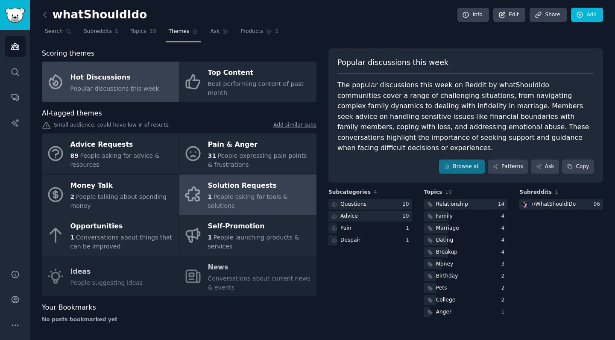
click at [240, 192] on div "Solution Requests" at bounding box center [260, 186] width 104 height 14
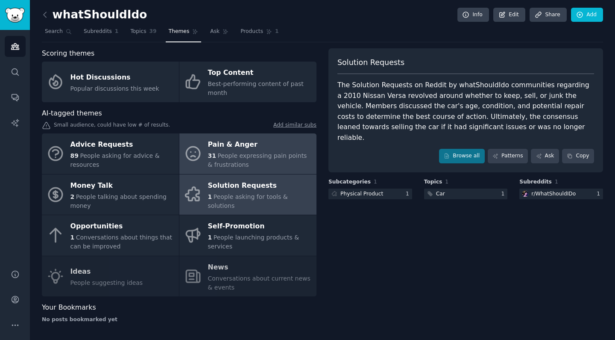
click at [232, 168] on link "Pain & Anger 31 People expressing pain points & frustrations" at bounding box center [248, 153] width 137 height 41
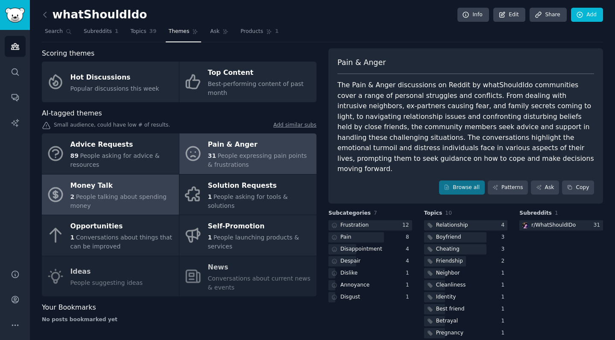
click at [133, 199] on span "People talking about spending money" at bounding box center [119, 201] width 96 height 16
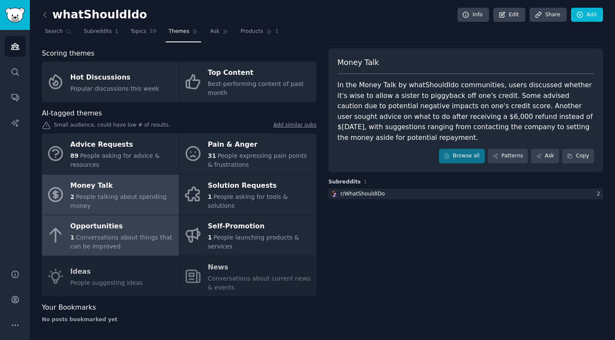
click at [138, 244] on div "1 Conversations about things that can be improved" at bounding box center [123, 242] width 104 height 18
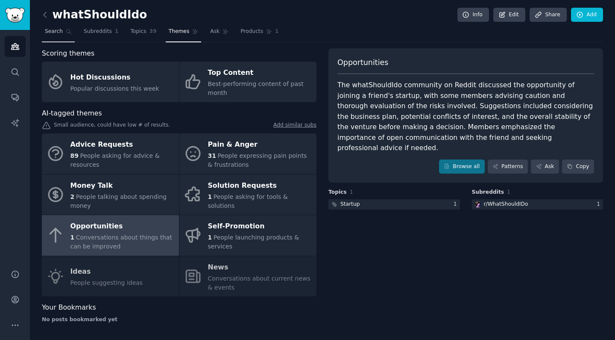
click at [49, 39] on link "Search" at bounding box center [58, 34] width 33 height 18
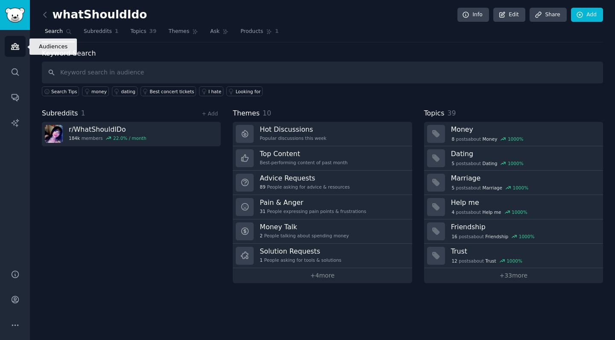
click at [23, 44] on link "Audiences" at bounding box center [15, 46] width 21 height 21
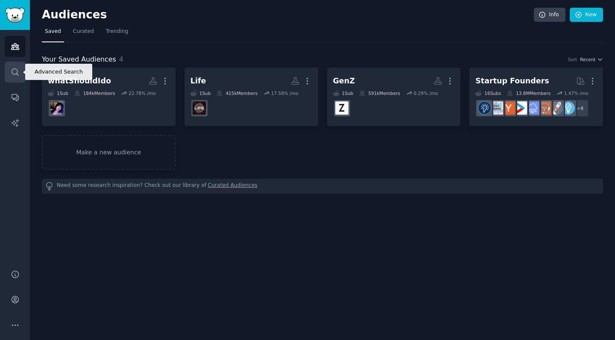
click at [21, 74] on link "Search" at bounding box center [15, 72] width 21 height 21
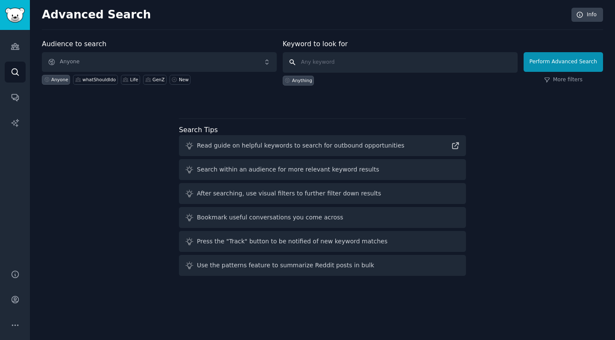
click at [335, 67] on input "text" at bounding box center [400, 62] width 235 height 21
click at [154, 78] on div "GenZ" at bounding box center [159, 80] width 12 height 6
click at [357, 65] on input "text" at bounding box center [400, 62] width 235 height 21
type input "з"
type input "problem"
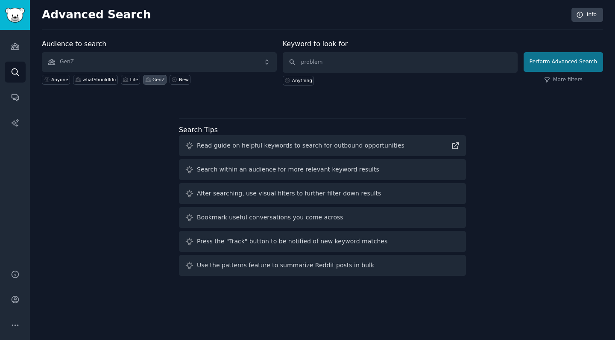
click at [544, 69] on button "Perform Advanced Search" at bounding box center [563, 62] width 79 height 20
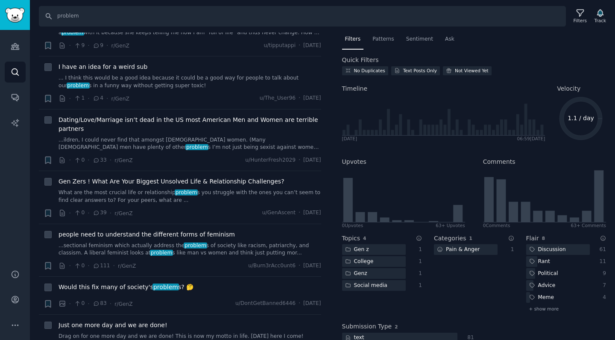
scroll to position [398, 0]
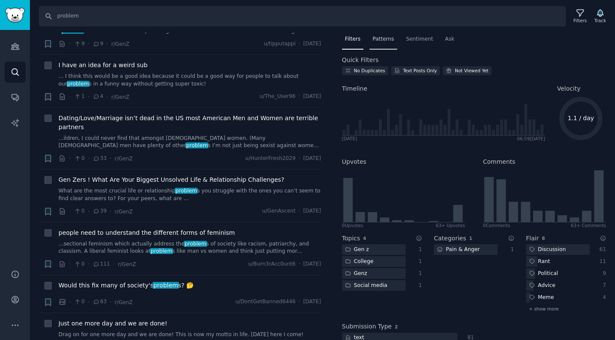
click at [385, 44] on div "Patterns" at bounding box center [383, 41] width 27 height 18
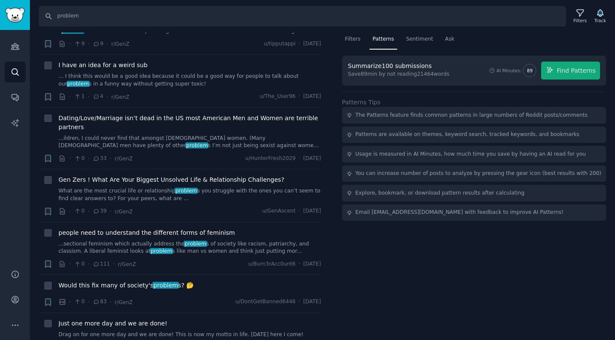
click at [392, 71] on div "Save 89 min by not reading 21464 words" at bounding box center [399, 75] width 102 height 8
click at [577, 67] on span "Find Patterns" at bounding box center [576, 70] width 39 height 9
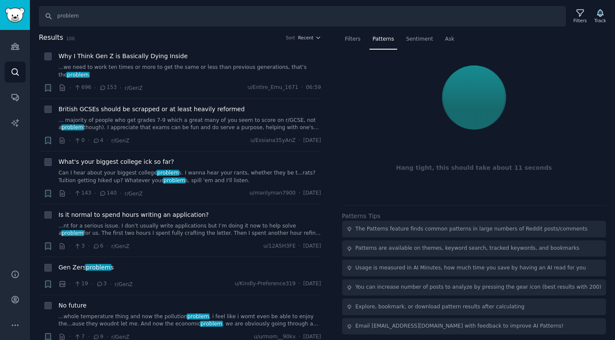
scroll to position [0, 0]
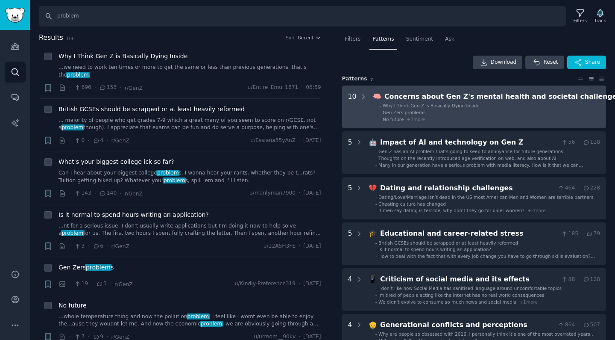
click at [413, 118] on span "+ 7 more" at bounding box center [416, 119] width 18 height 5
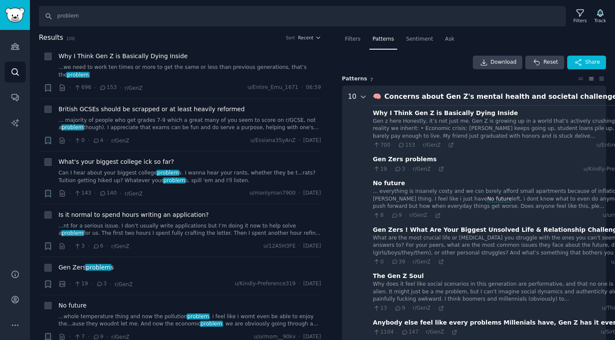
click at [363, 98] on icon at bounding box center [364, 97] width 8 height 8
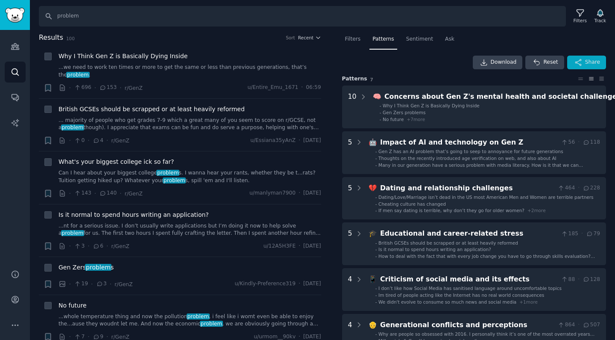
click at [594, 66] on button "Share" at bounding box center [587, 63] width 39 height 14
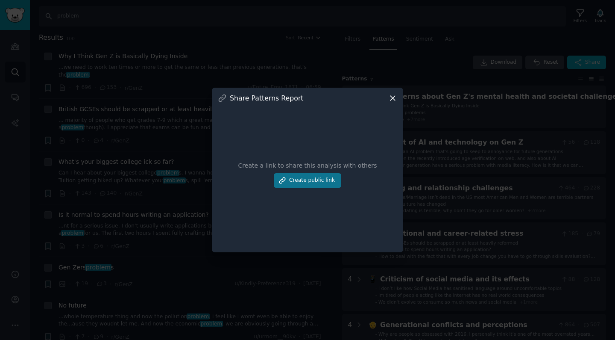
click at [325, 183] on button "Create public link" at bounding box center [308, 180] width 68 height 15
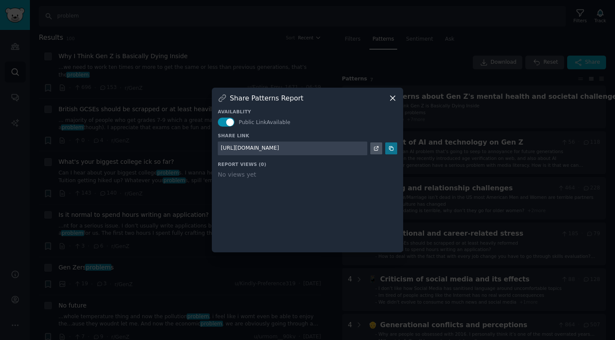
click at [388, 149] on button at bounding box center [391, 148] width 12 height 12
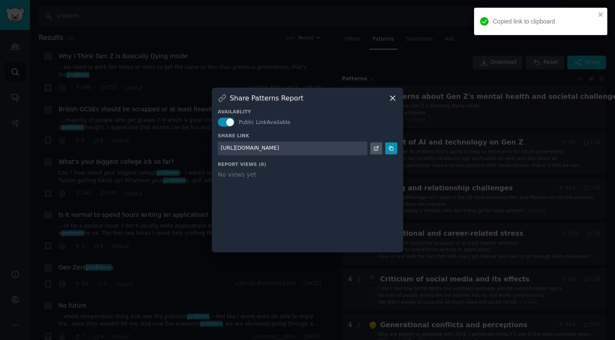
click at [395, 95] on icon at bounding box center [392, 98] width 9 height 9
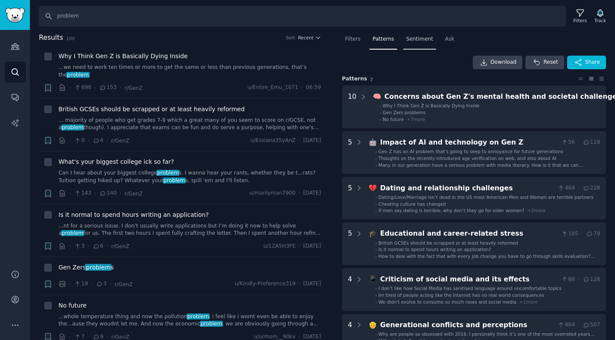
click at [428, 47] on div "Sentiment" at bounding box center [419, 41] width 33 height 18
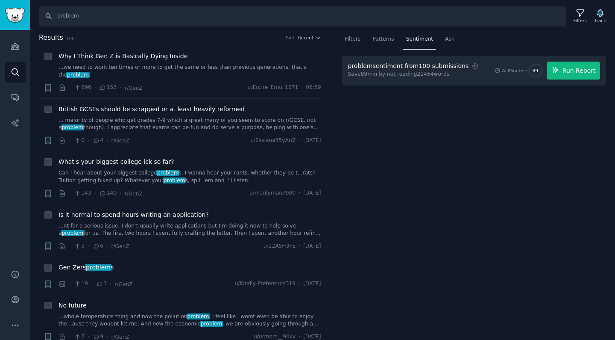
click at [578, 71] on span "Run Report" at bounding box center [579, 70] width 33 height 9
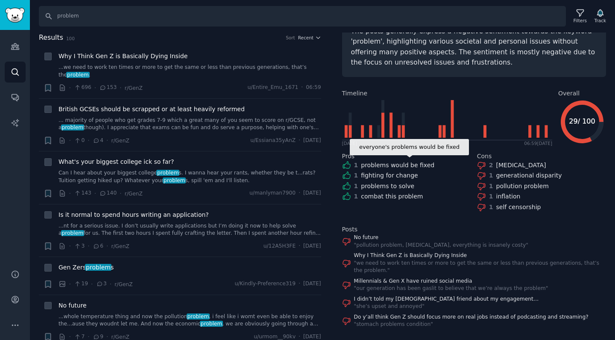
scroll to position [64, 0]
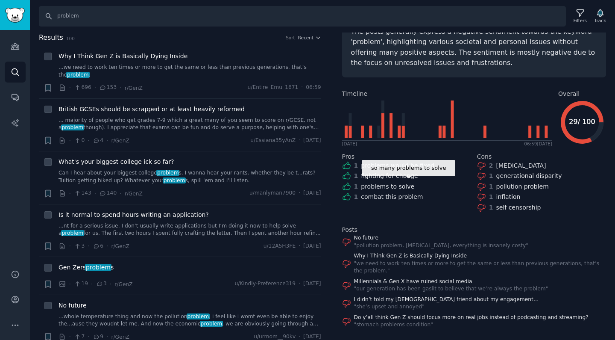
click at [357, 185] on div "1" at bounding box center [356, 186] width 4 height 9
click at [346, 185] on icon at bounding box center [346, 186] width 9 height 9
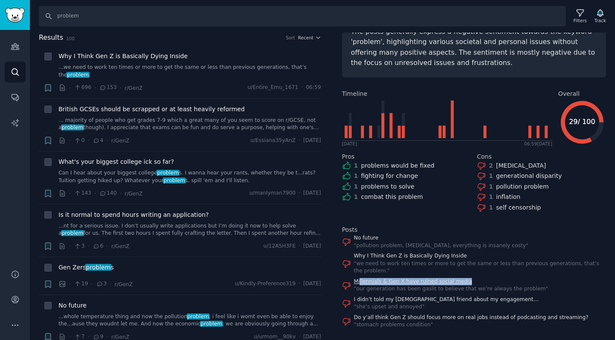
drag, startPoint x: 547, startPoint y: 282, endPoint x: 360, endPoint y: 281, distance: 186.3
click at [360, 281] on div "Millennials & Gen X have ruined social media " our generation has been gaslit t…" at bounding box center [474, 285] width 265 height 15
click at [568, 278] on div "Millennials & Gen X have ruined social media " our generation has been gaslit t…" at bounding box center [474, 285] width 265 height 15
drag, startPoint x: 548, startPoint y: 286, endPoint x: 350, endPoint y: 282, distance: 198.4
click at [350, 282] on div "Millennials & Gen X have ruined social media " our generation has been gaslit t…" at bounding box center [474, 285] width 265 height 15
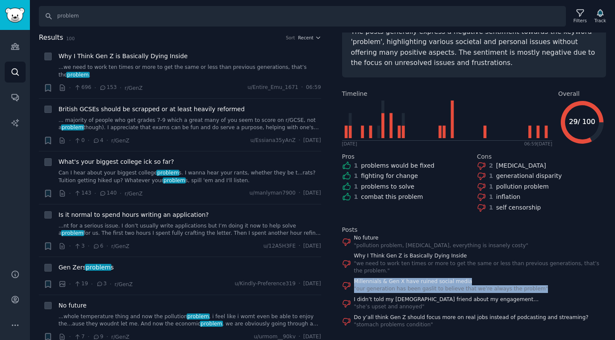
copy div "Millennials & Gen X have ruined social media " our generation has been gaslit t…"
click at [397, 278] on link "Millennials & Gen X have ruined social media" at bounding box center [451, 282] width 194 height 8
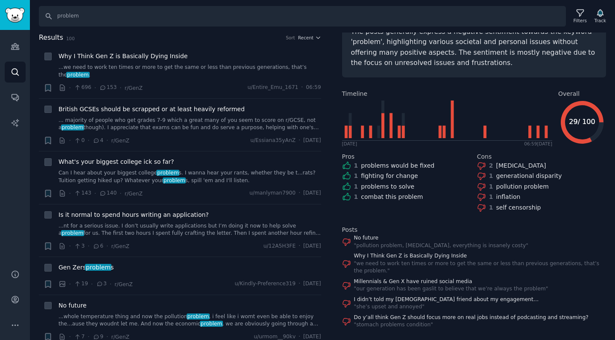
click at [465, 268] on div "" we need to work ten times or more to get the same or less than previous gener…" at bounding box center [480, 267] width 253 height 15
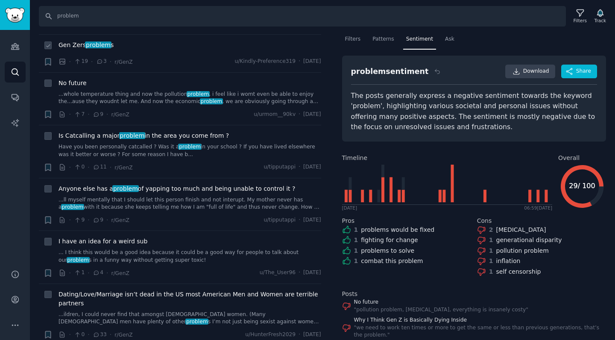
scroll to position [224, 0]
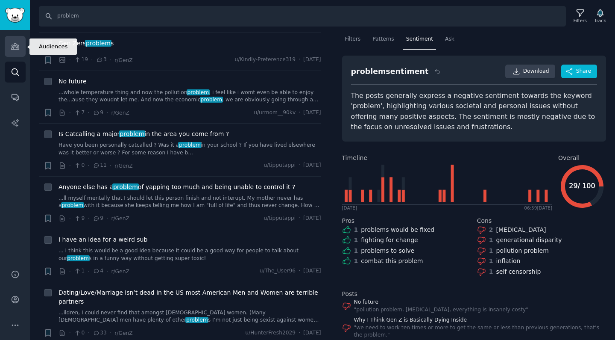
click at [13, 51] on link "Audiences" at bounding box center [15, 46] width 21 height 21
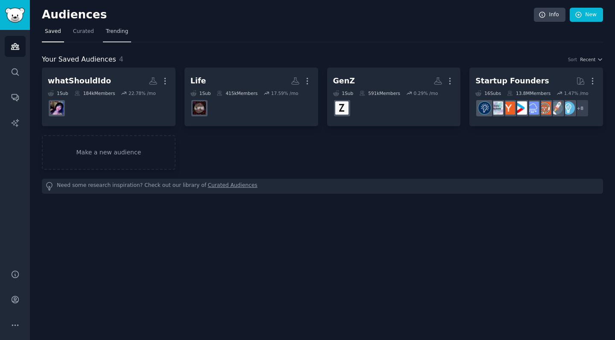
click at [127, 33] on link "Trending" at bounding box center [117, 34] width 28 height 18
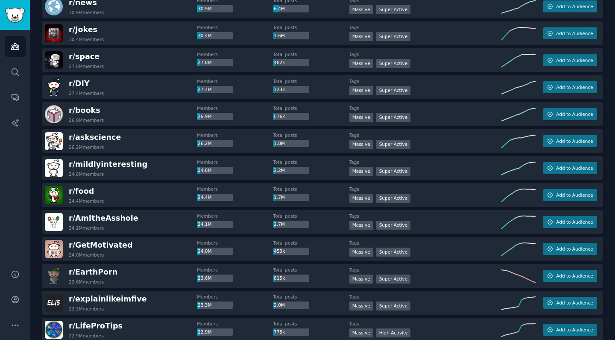
scroll to position [421, 0]
click at [575, 169] on span "Add to Audience" at bounding box center [574, 168] width 37 height 6
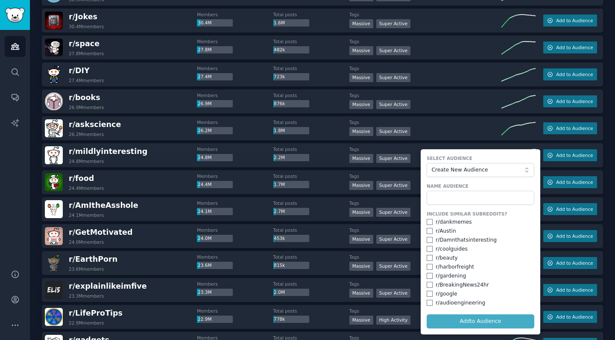
scroll to position [437, 0]
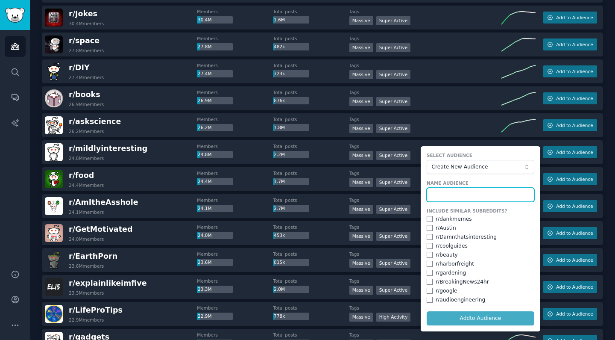
click at [464, 191] on input "text" at bounding box center [481, 195] width 108 height 15
type input "Ь"
type input "Midly interesting"
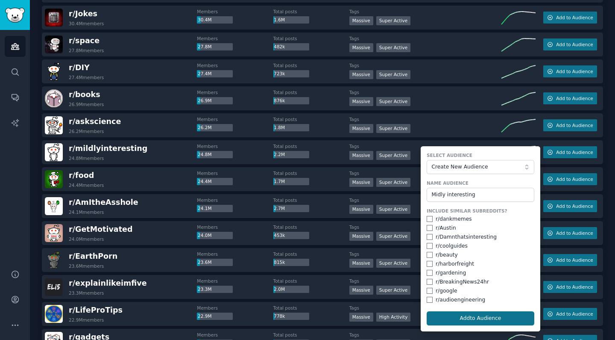
click at [492, 312] on button "Add to Audience" at bounding box center [481, 318] width 108 height 15
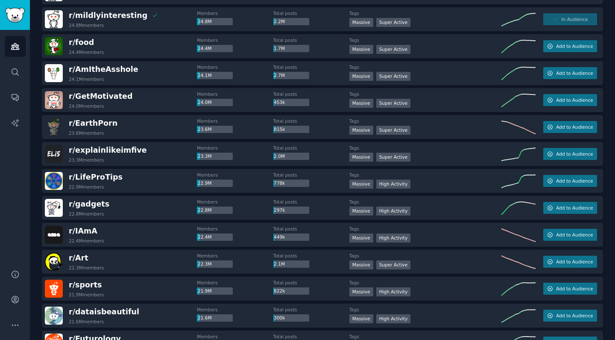
scroll to position [578, 0]
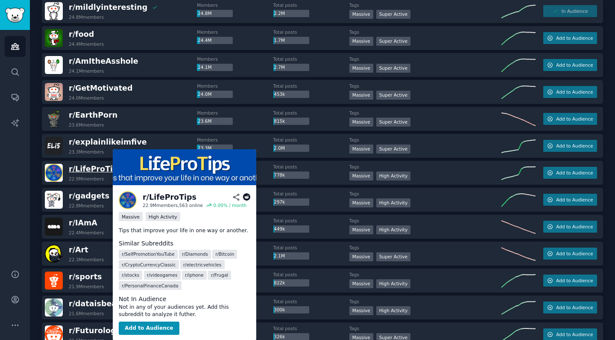
click at [96, 170] on span "r/ LifeProTips" at bounding box center [96, 169] width 54 height 9
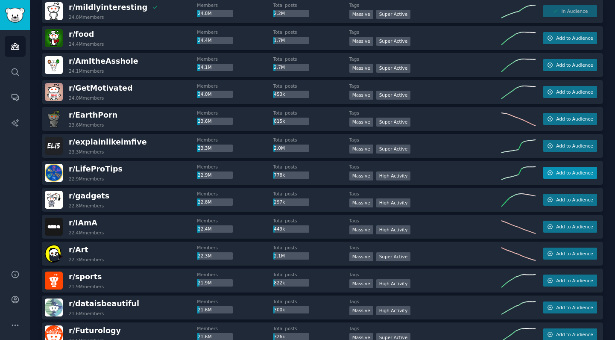
click at [556, 174] on span "Add to Audience" at bounding box center [574, 173] width 37 height 6
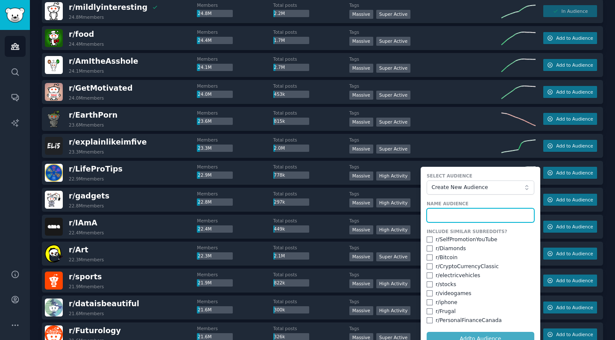
click at [470, 218] on input "text" at bounding box center [481, 215] width 108 height 15
type input "tips"
click at [497, 332] on button "Add to Audience" at bounding box center [481, 339] width 108 height 15
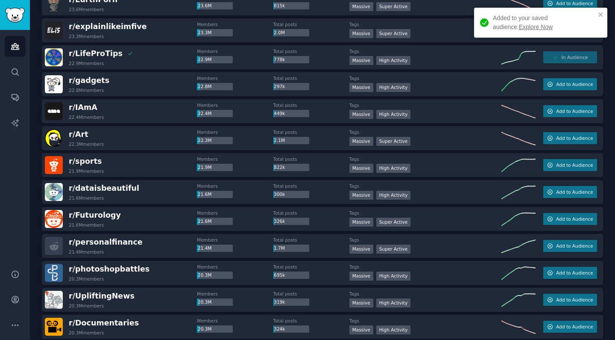
scroll to position [712, 0]
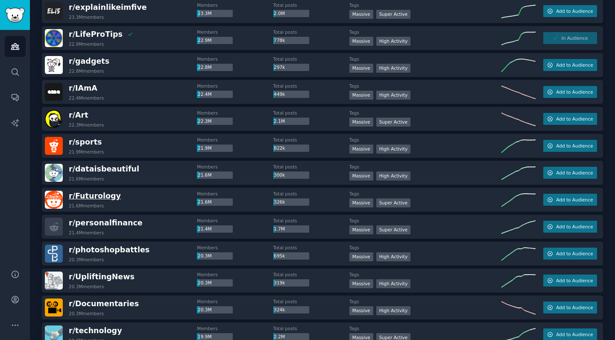
click at [101, 196] on span "r/ Futurology" at bounding box center [95, 195] width 52 height 9
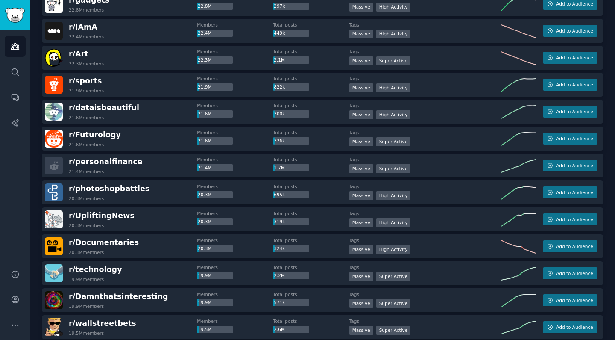
scroll to position [777, 0]
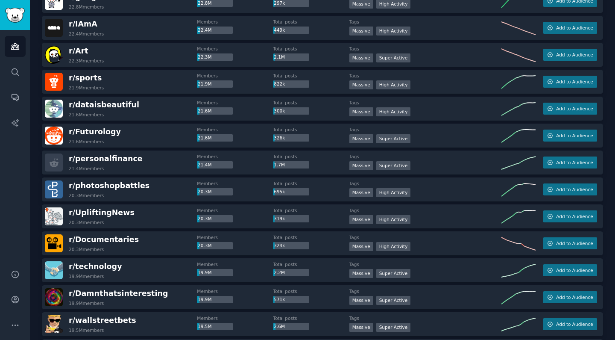
click at [99, 137] on h2 "r/ Futurology 21.6M members" at bounding box center [95, 136] width 52 height 18
click at [97, 135] on span "r/ Futurology" at bounding box center [95, 131] width 52 height 9
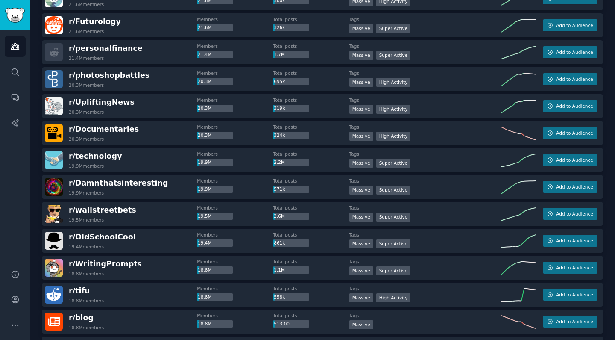
scroll to position [890, 0]
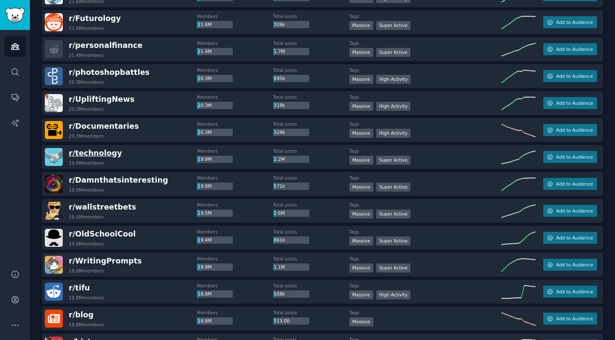
click at [103, 155] on span "r/ technology" at bounding box center [95, 153] width 53 height 9
click at [555, 156] on button "Add to Audience" at bounding box center [571, 157] width 54 height 12
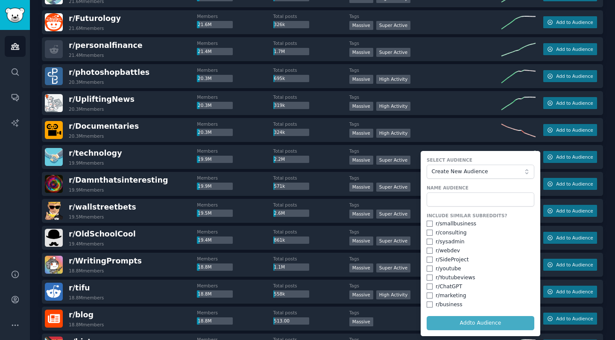
click at [449, 207] on form "Select Audience Create New Audience Name Audience Include Similar Subreddits? r…" at bounding box center [481, 243] width 120 height 185
click at [449, 205] on input "text" at bounding box center [481, 199] width 108 height 15
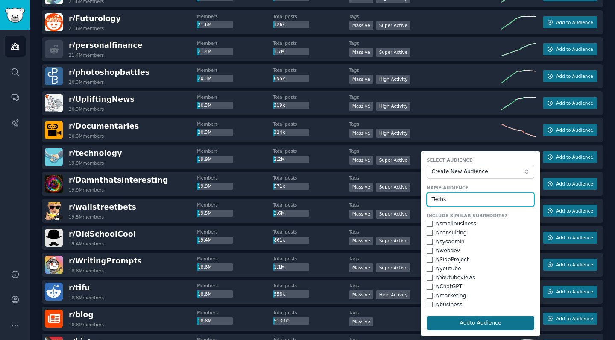
type input "Techs"
click at [492, 319] on button "Add to Audience" at bounding box center [481, 323] width 108 height 15
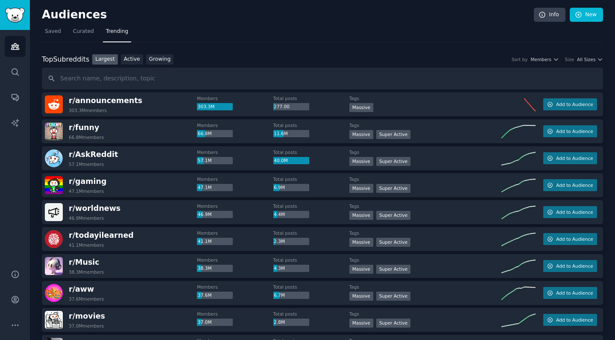
scroll to position [0, 0]
click at [90, 34] on span "Curated" at bounding box center [83, 32] width 21 height 8
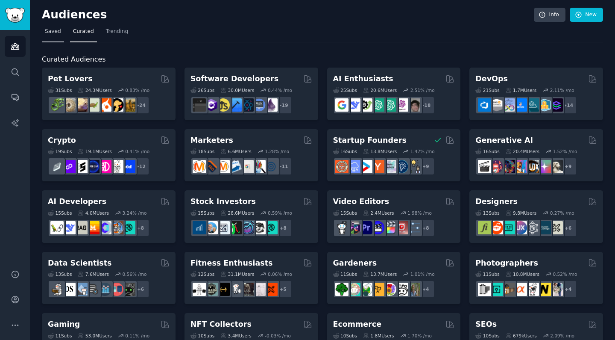
click at [57, 35] on span "Saved" at bounding box center [53, 32] width 16 height 8
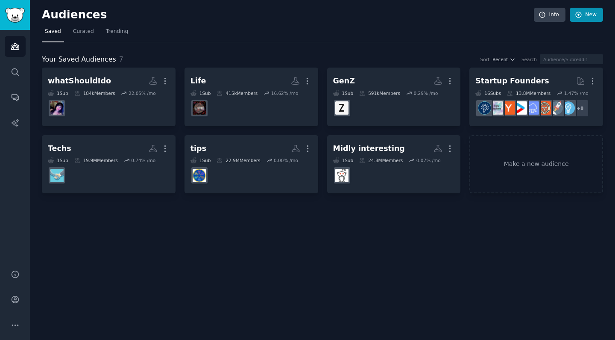
click at [598, 15] on link "New" at bounding box center [586, 15] width 33 height 15
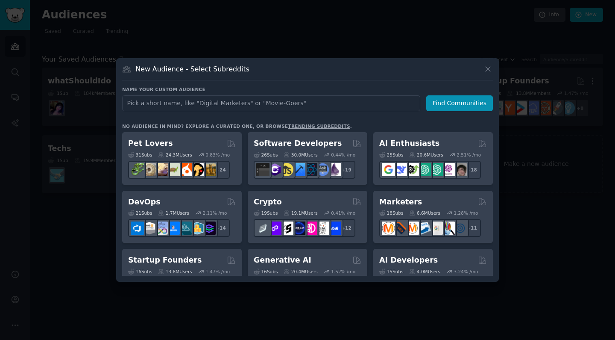
click at [489, 68] on icon at bounding box center [488, 69] width 5 height 5
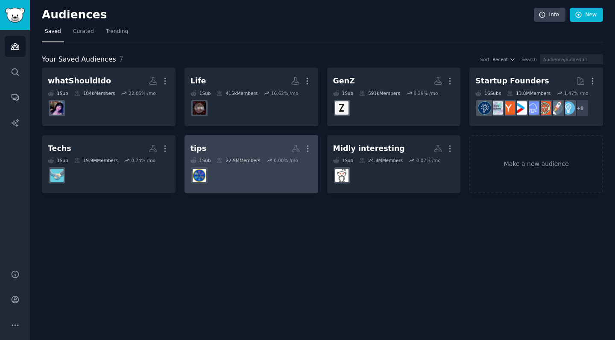
click at [266, 187] on link "tips More 1 Sub 22.9M Members 0.00 % /mo" at bounding box center [252, 164] width 134 height 59
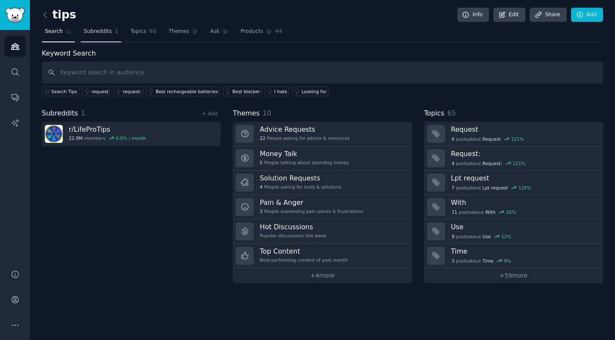
click at [96, 33] on span "Subreddits" at bounding box center [98, 32] width 28 height 8
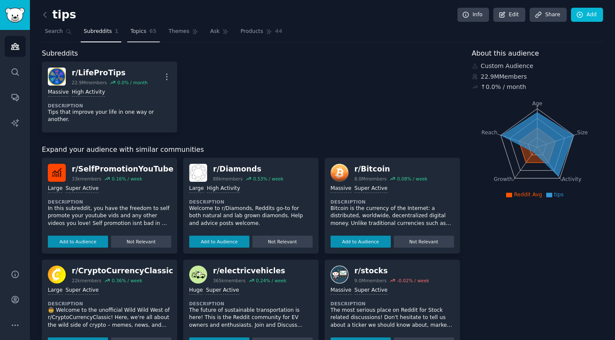
click at [139, 41] on link "Topics 65" at bounding box center [143, 34] width 32 height 18
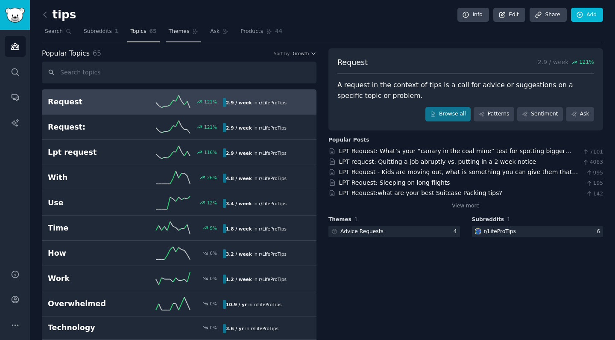
click at [172, 41] on link "Themes" at bounding box center [184, 34] width 36 height 18
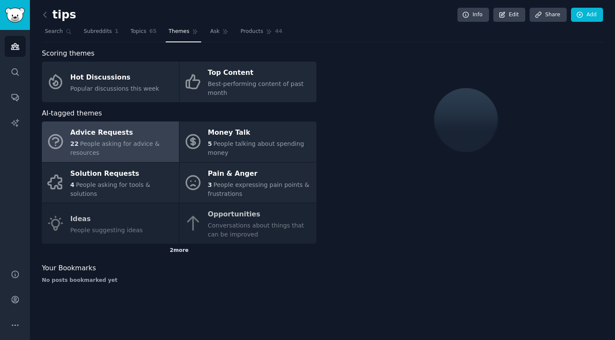
click at [180, 250] on div "2 more" at bounding box center [179, 251] width 275 height 14
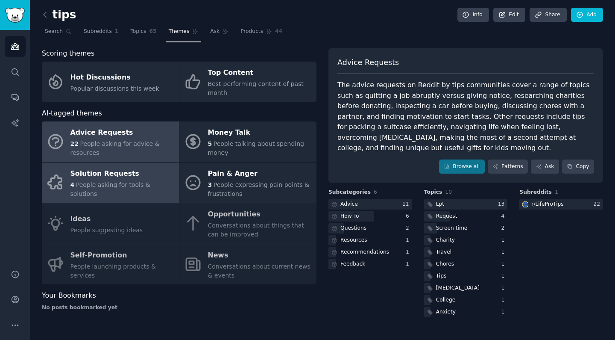
click at [145, 180] on div "Solution Requests" at bounding box center [123, 174] width 104 height 14
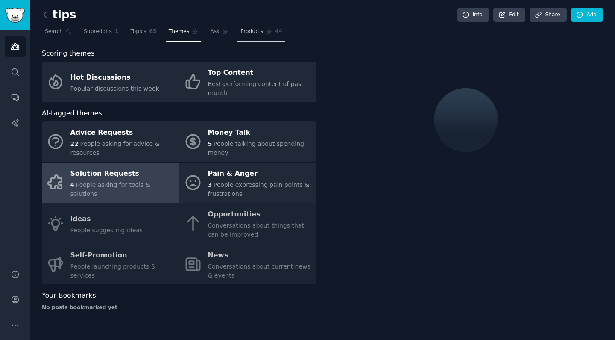
click at [250, 35] on link "Products 44" at bounding box center [262, 34] width 48 height 18
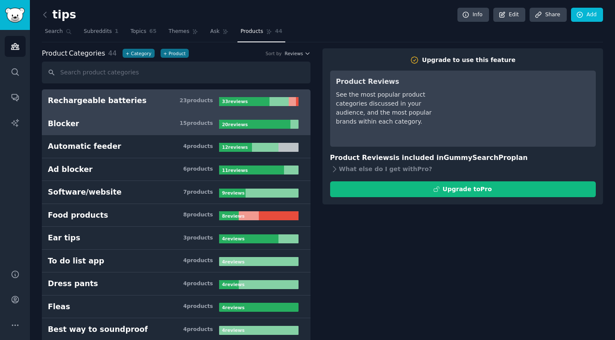
click at [150, 126] on h3 "Blocker 15 product s" at bounding box center [133, 123] width 171 height 11
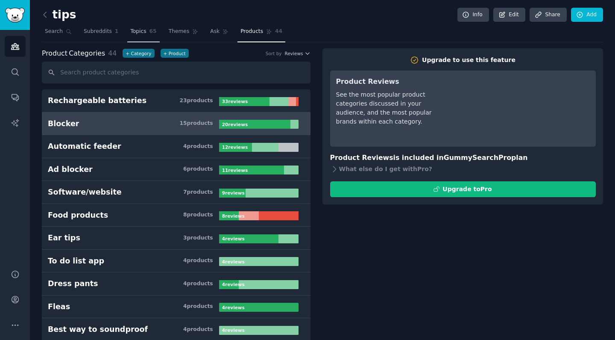
click at [137, 38] on link "Topics 65" at bounding box center [143, 34] width 32 height 18
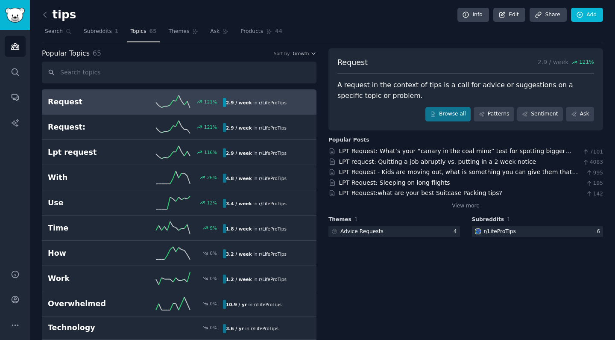
click at [111, 103] on h2 "Request" at bounding box center [92, 102] width 88 height 11
click at [498, 113] on link "Patterns" at bounding box center [494, 114] width 40 height 15
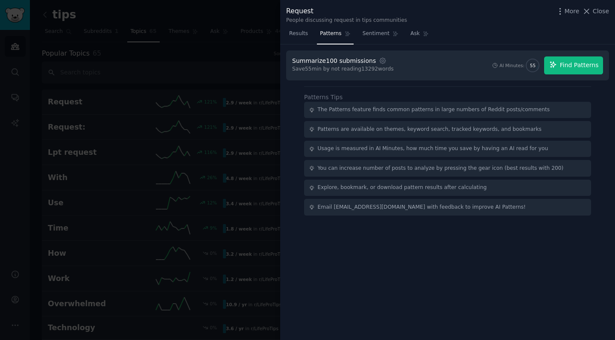
click at [574, 70] on button "Find Patterns" at bounding box center [573, 65] width 59 height 18
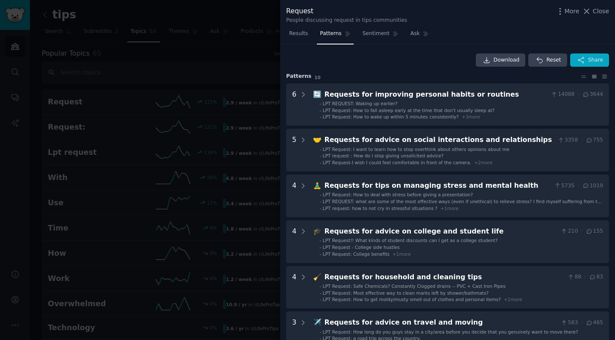
click at [589, 56] on span "Share" at bounding box center [596, 60] width 15 height 8
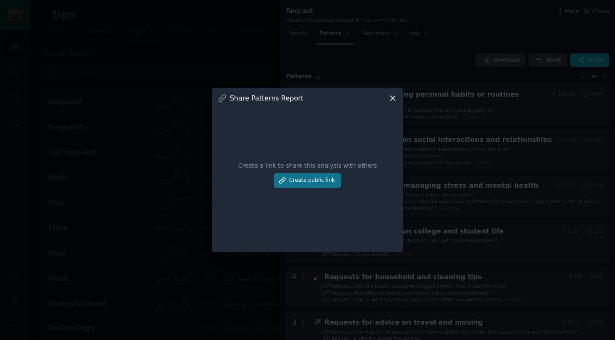
click at [336, 184] on button "Create public link" at bounding box center [308, 180] width 68 height 15
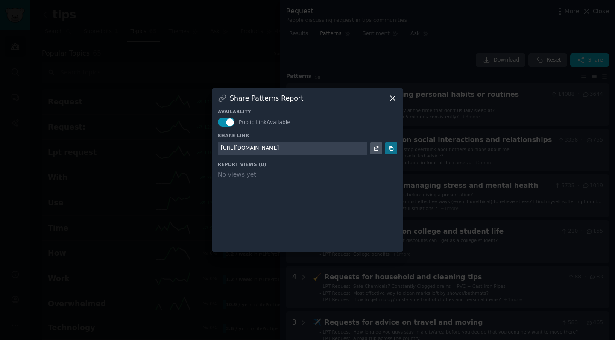
click at [390, 147] on icon at bounding box center [391, 148] width 6 height 6
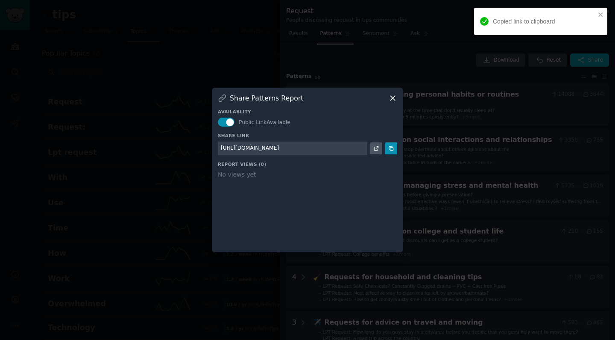
click at [394, 96] on icon at bounding box center [392, 98] width 9 height 9
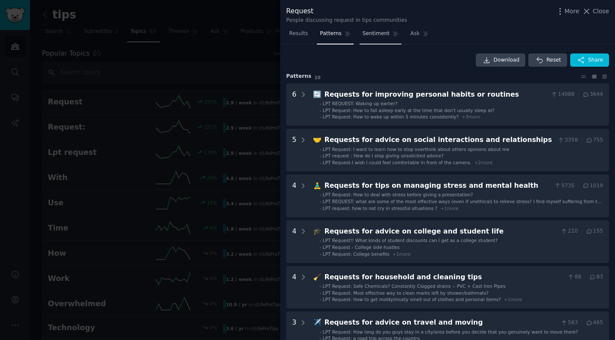
click at [373, 34] on span "Sentiment" at bounding box center [376, 34] width 27 height 8
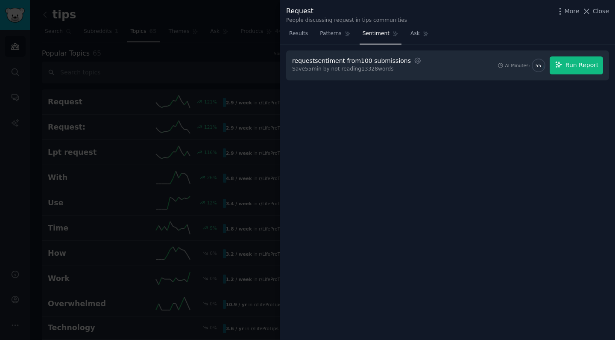
click at [569, 65] on span "Run Report" at bounding box center [582, 65] width 33 height 9
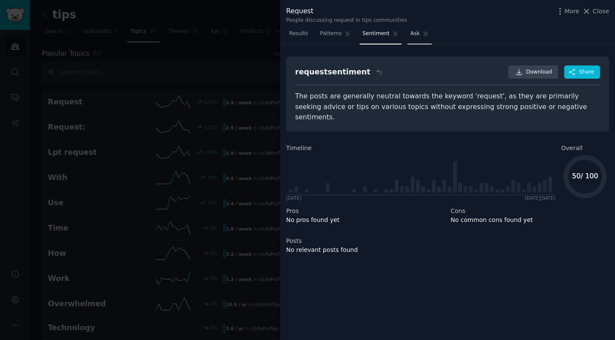
click at [408, 36] on link "Ask" at bounding box center [420, 36] width 24 height 18
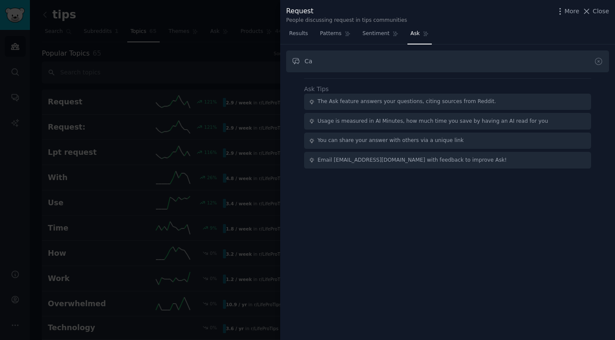
type input "C"
click at [331, 32] on span "Patterns" at bounding box center [330, 34] width 21 height 8
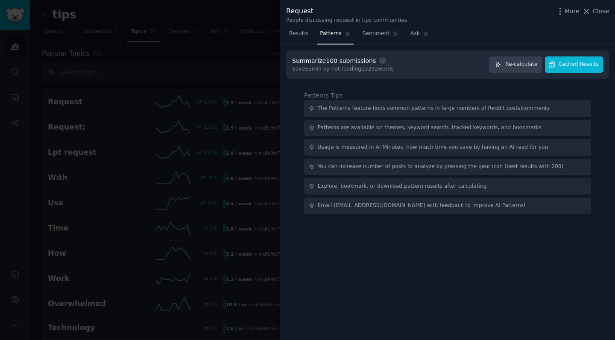
click at [569, 67] on span "Cached Results" at bounding box center [579, 65] width 40 height 8
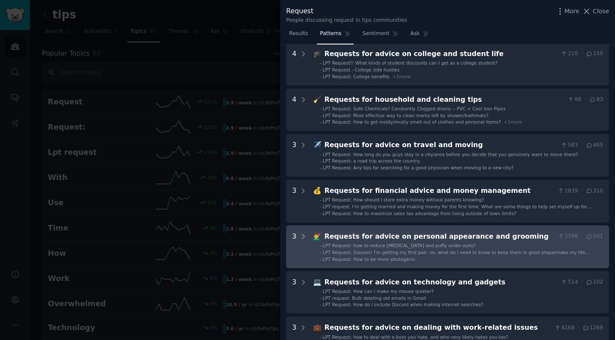
scroll to position [168, 0]
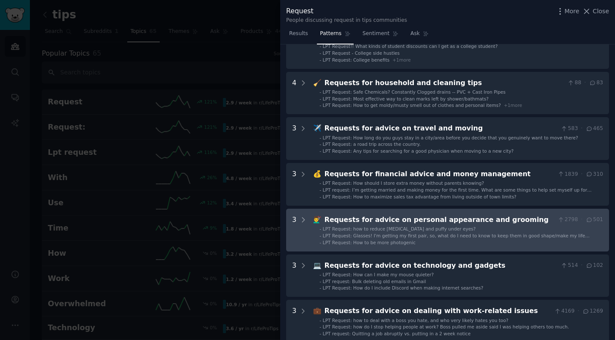
click at [497, 233] on span "LPT Request: Glasses! I'm getting my first pair, so, what do I need to know to …" at bounding box center [456, 238] width 267 height 11
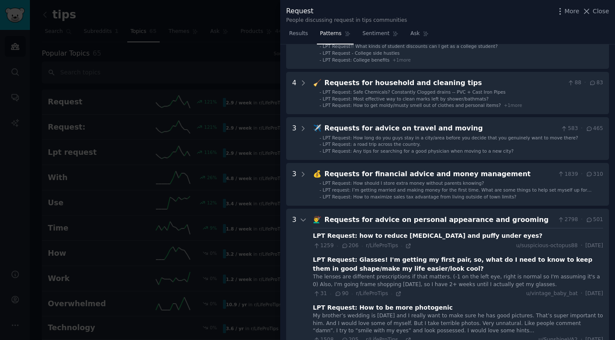
scroll to position [357, 0]
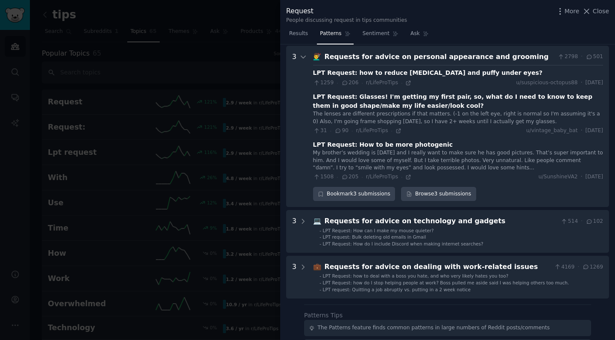
click at [480, 144] on div "LPT Request: How to be more photogenic" at bounding box center [458, 144] width 290 height 9
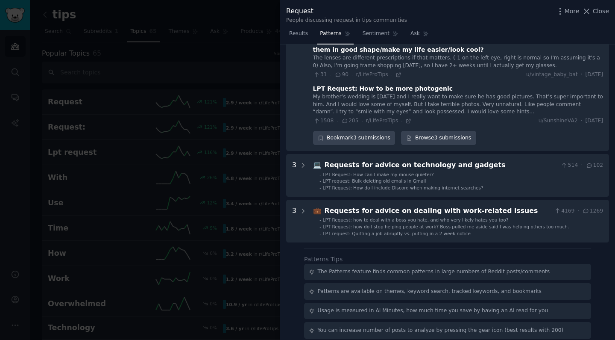
scroll to position [411, 0]
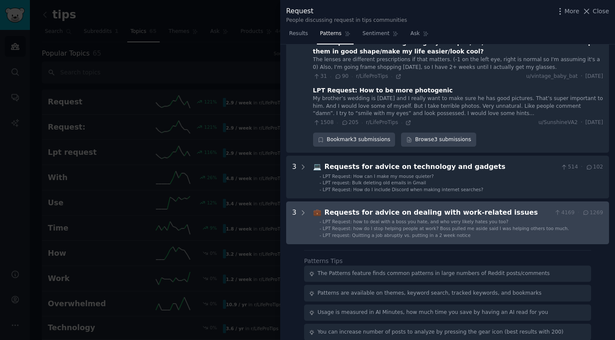
click at [459, 226] on span "LPT Request: how do I stop helping people at work? Boss pulled me aside said I …" at bounding box center [446, 228] width 247 height 5
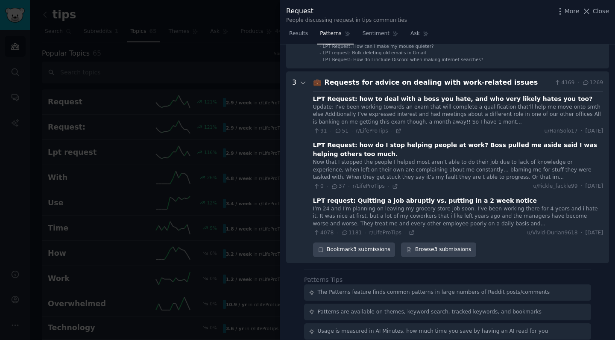
scroll to position [565, 0]
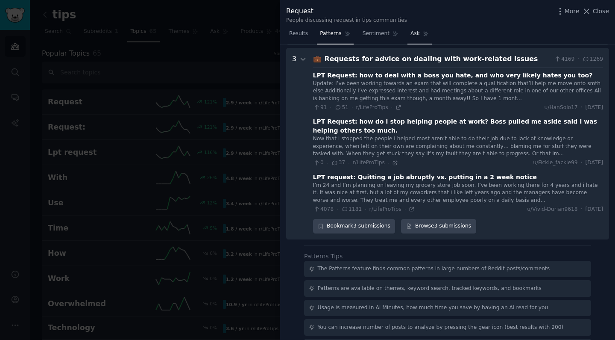
click at [413, 37] on link "Ask" at bounding box center [420, 36] width 24 height 18
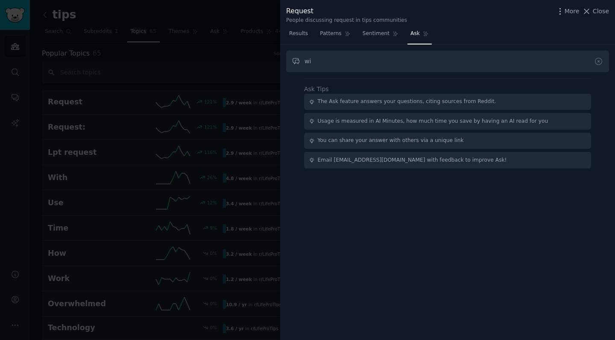
type input "w"
paste input "What kinds of queries can be implemented in the app?"
type input "What kinds of queries can be implemented in the app?"
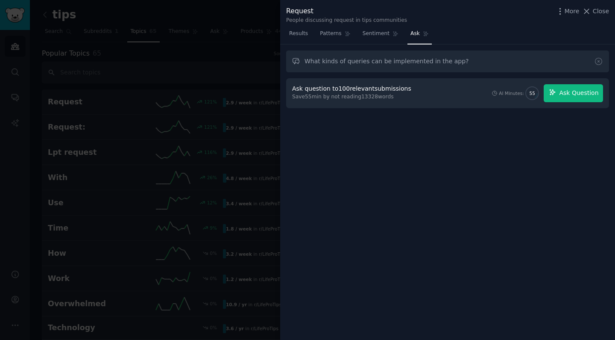
click at [580, 87] on button "Ask Question" at bounding box center [573, 93] width 59 height 18
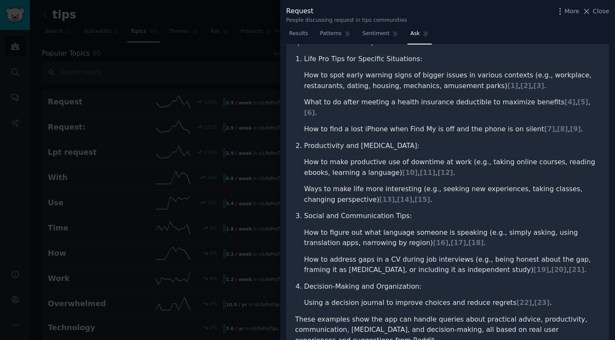
scroll to position [98, 0]
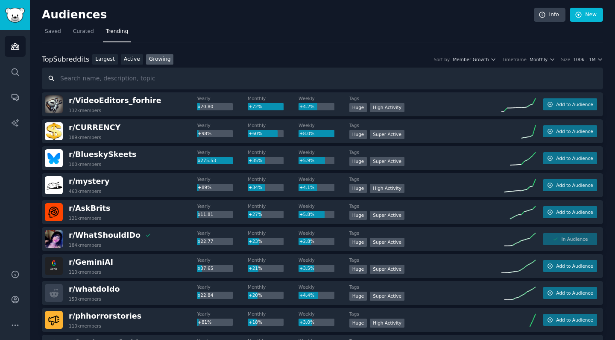
click at [97, 79] on input "text" at bounding box center [323, 79] width 562 height 22
type input "ы"
type input "ecommerce"
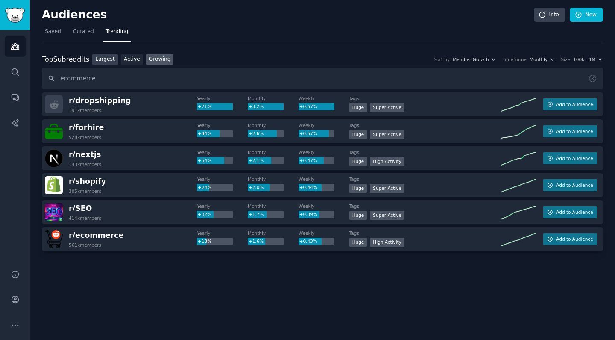
click at [109, 59] on link "Largest" at bounding box center [105, 59] width 26 height 11
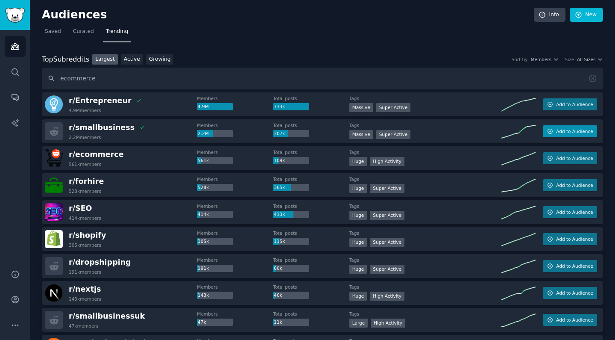
click at [584, 132] on span "Add to Audience" at bounding box center [574, 131] width 37 height 6
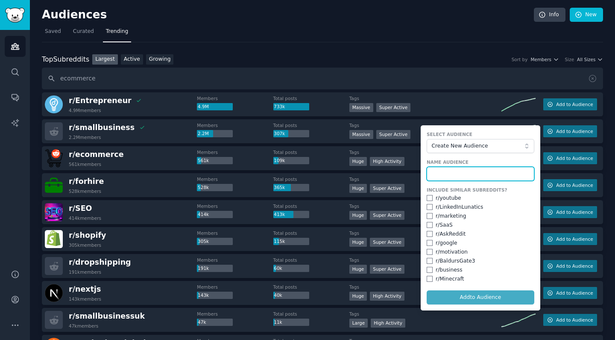
click at [462, 168] on input "text" at bounding box center [481, 174] width 108 height 15
type input "ecom"
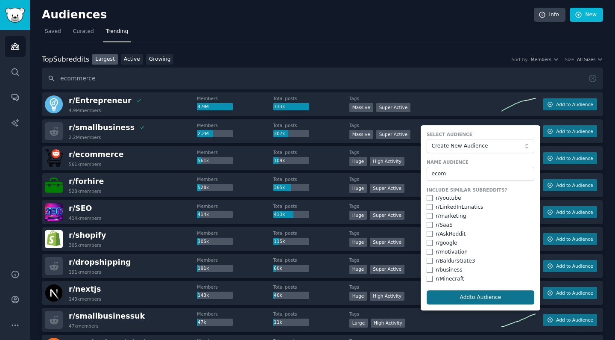
click at [487, 290] on button "Add to Audience" at bounding box center [481, 297] width 108 height 15
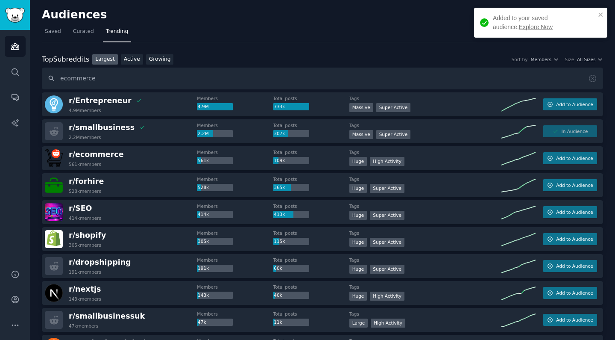
click at [519, 26] on link "Explore Now" at bounding box center [536, 27] width 34 height 7
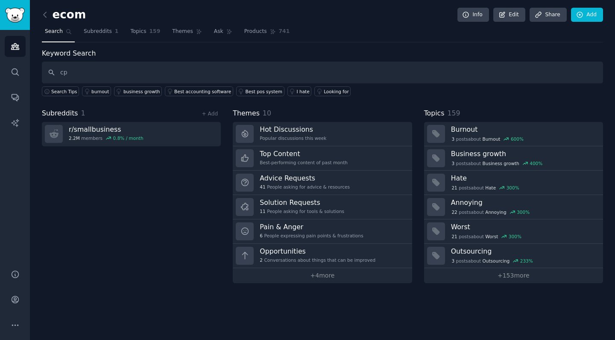
type input "c"
type input "spin wheel"
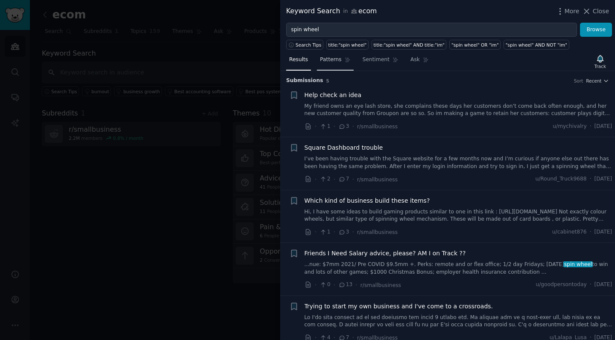
click at [329, 64] on link "Patterns" at bounding box center [335, 62] width 36 height 18
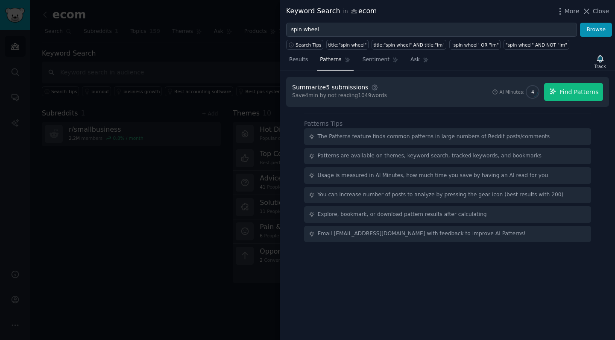
click at [559, 90] on button "Find Patterns" at bounding box center [573, 92] width 59 height 18
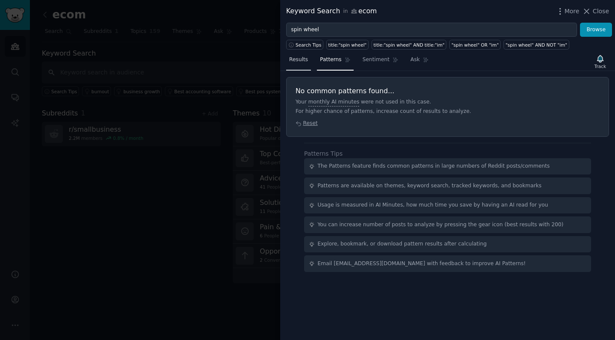
click at [301, 59] on span "Results" at bounding box center [298, 60] width 19 height 8
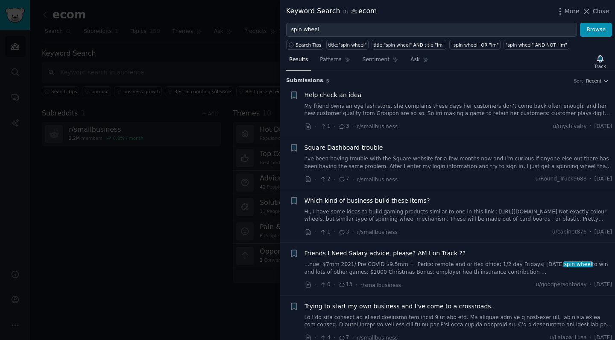
click at [157, 228] on div at bounding box center [307, 170] width 615 height 340
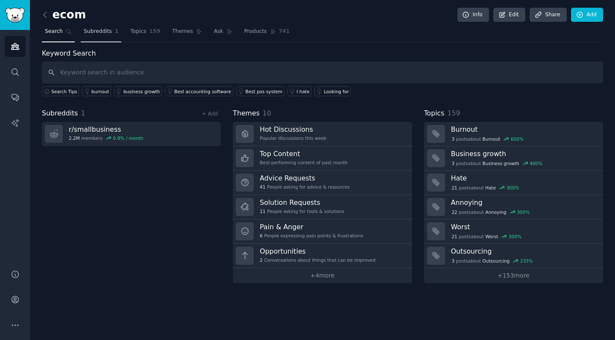
click at [102, 26] on link "Subreddits 1" at bounding box center [101, 34] width 41 height 18
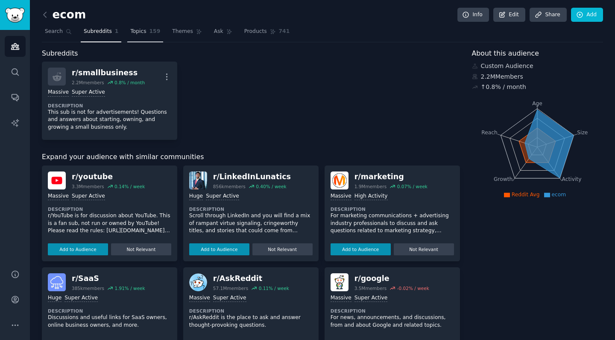
click at [152, 32] on span "159" at bounding box center [155, 32] width 11 height 8
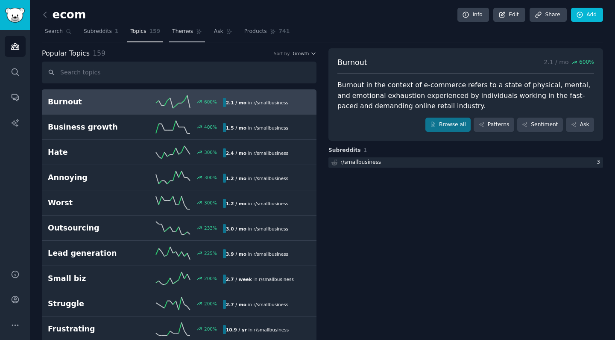
click at [180, 28] on span "Themes" at bounding box center [182, 32] width 21 height 8
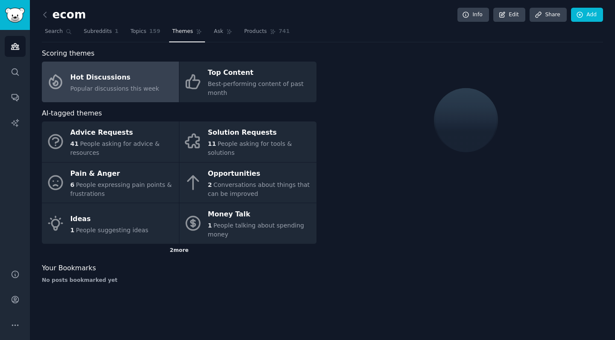
click at [179, 250] on div "2 more" at bounding box center [179, 251] width 275 height 14
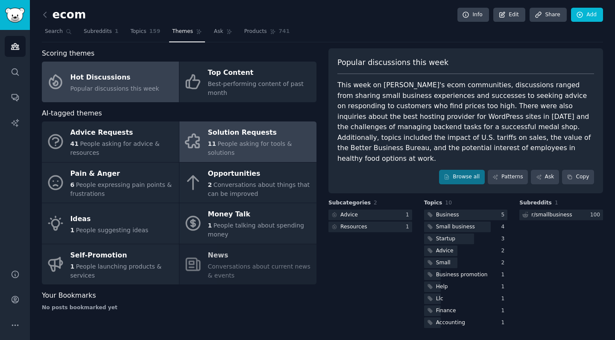
click at [259, 148] on span "People asking for tools & solutions" at bounding box center [250, 148] width 84 height 16
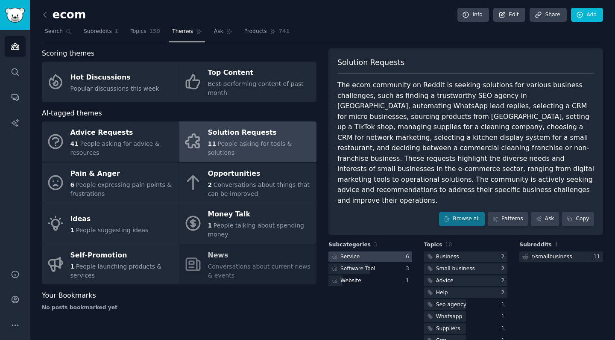
click at [379, 251] on div at bounding box center [371, 256] width 84 height 11
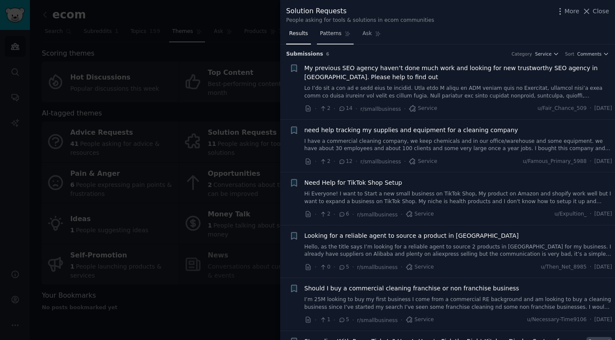
click at [336, 30] on span "Patterns" at bounding box center [330, 34] width 21 height 8
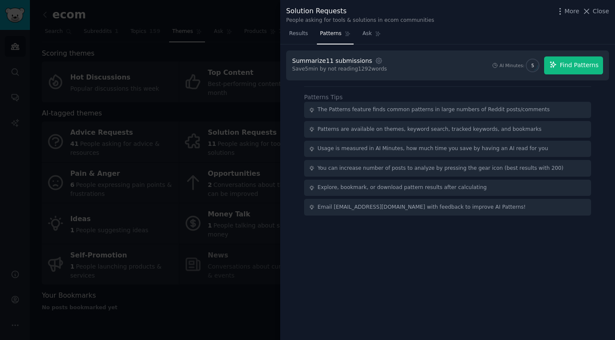
click at [573, 62] on span "Find Patterns" at bounding box center [579, 65] width 39 height 9
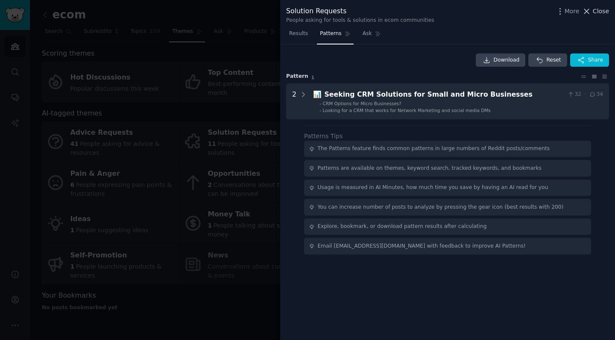
click at [602, 12] on span "Close" at bounding box center [601, 11] width 16 height 9
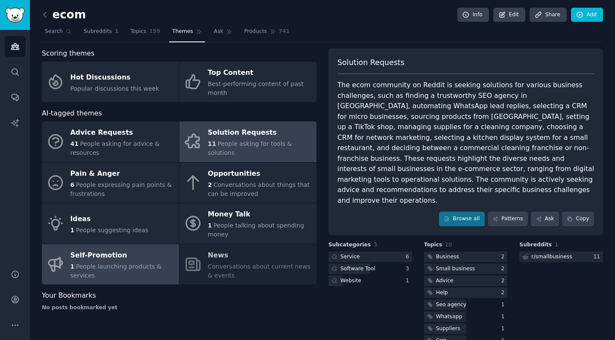
click at [144, 268] on div "1 People launching products & services" at bounding box center [123, 271] width 104 height 18
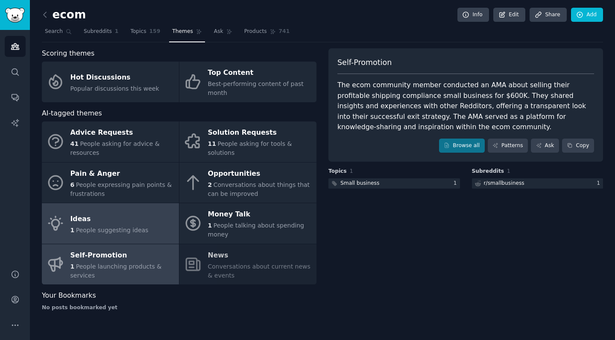
click at [122, 218] on div "Ideas" at bounding box center [110, 219] width 78 height 14
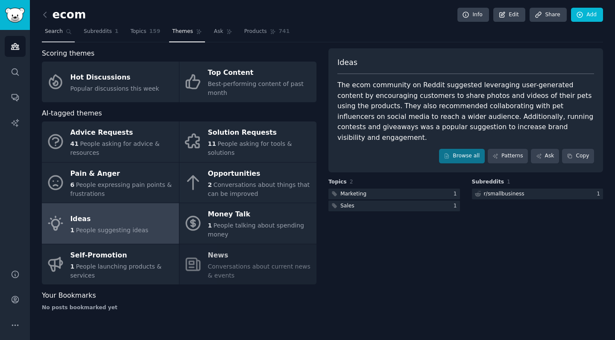
click at [58, 38] on link "Search" at bounding box center [58, 34] width 33 height 18
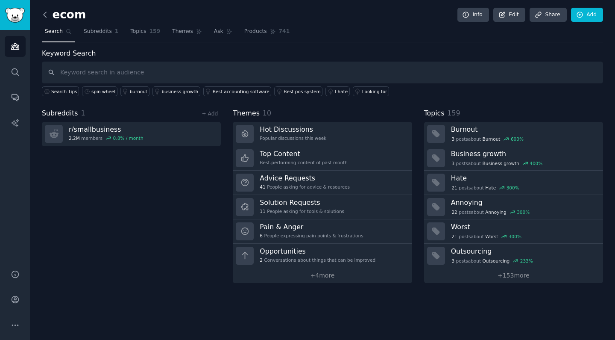
click at [47, 12] on icon at bounding box center [45, 14] width 9 height 9
